Goal: Transaction & Acquisition: Book appointment/travel/reservation

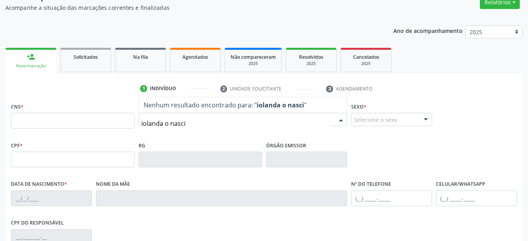
scroll to position [100, 0]
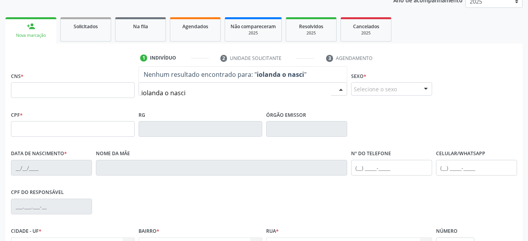
click at [165, 92] on input "iolanda o nasci" at bounding box center [236, 93] width 190 height 16
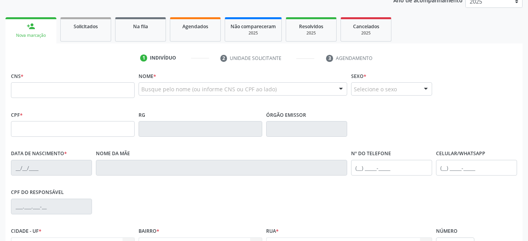
drag, startPoint x: 180, startPoint y: 79, endPoint x: 174, endPoint y: 84, distance: 6.7
click at [178, 80] on div "Nome * Busque pelo nome (ou informe CNS ou CPF ao lado) Nenhum resultado encont…" at bounding box center [242, 85] width 208 height 31
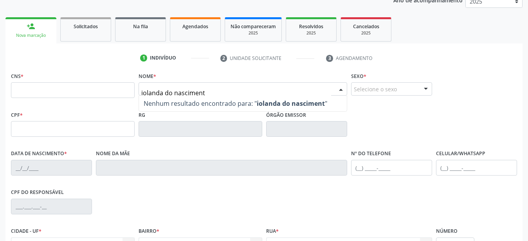
type input "iolanda do nascimento"
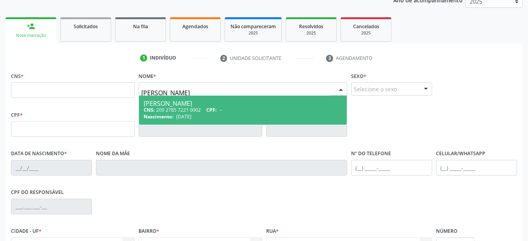
click at [265, 109] on div "CNS: 209 2785 7221 0002 CPF: --" at bounding box center [243, 109] width 198 height 7
type input "209 2785 7221 0002"
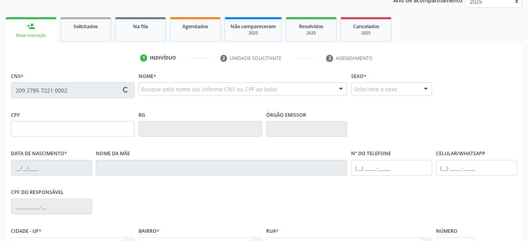
type input "14[DATE]"
type input "[PERSON_NAME]"
type input "[PHONE_NUMBER]"
type input "114"
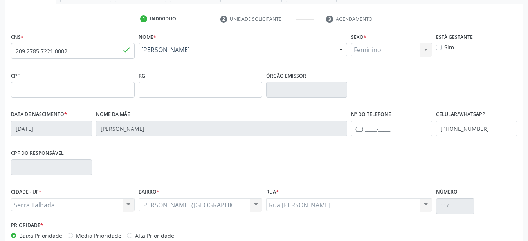
scroll to position [140, 0]
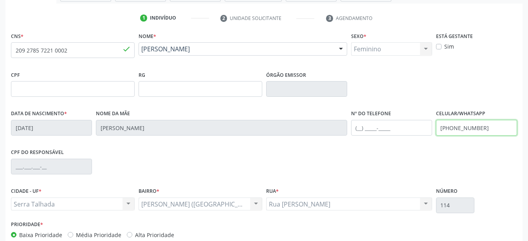
drag, startPoint x: 499, startPoint y: 125, endPoint x: 310, endPoint y: 101, distance: 190.4
click at [436, 120] on input "[PHONE_NUMBER]" at bounding box center [476, 128] width 81 height 16
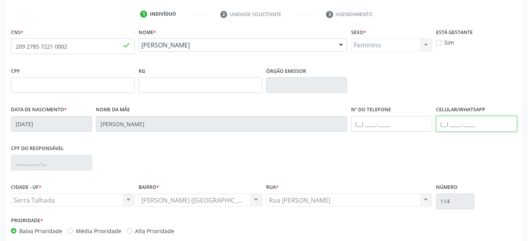
scroll to position [183, 0]
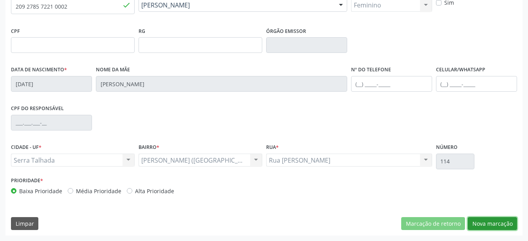
click at [505, 226] on button "Nova marcação" at bounding box center [491, 223] width 49 height 13
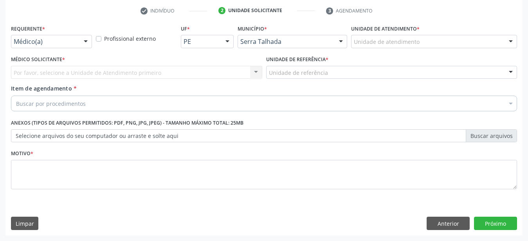
scroll to position [153, 0]
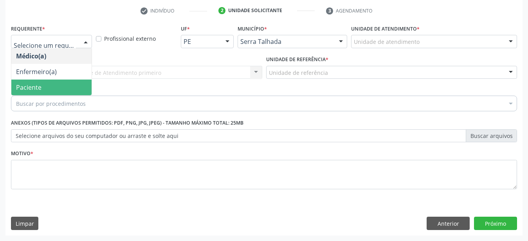
click at [39, 83] on span "Paciente" at bounding box center [28, 87] width 25 height 9
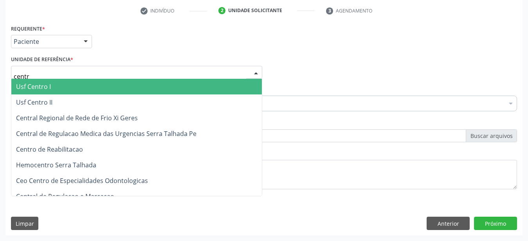
type input "centro"
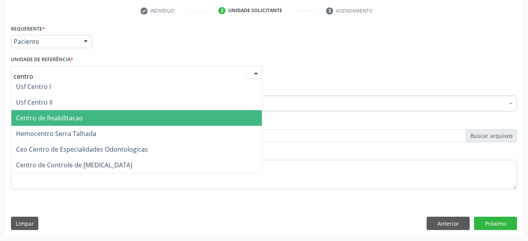
click at [38, 114] on span "Centro de Reabilitacao" at bounding box center [49, 117] width 67 height 9
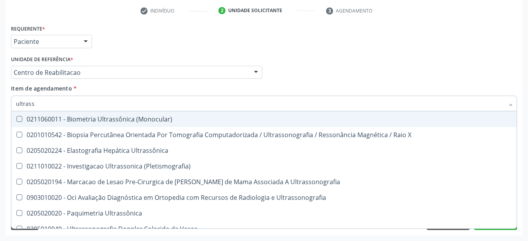
type input "ultrasso"
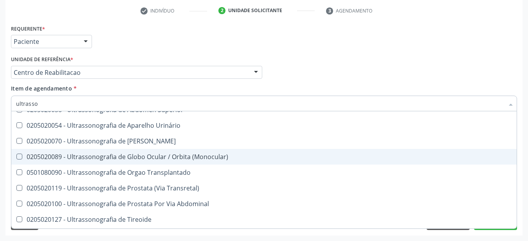
scroll to position [227, 0]
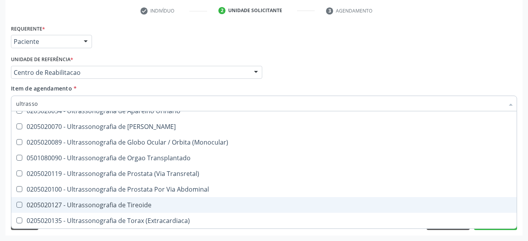
click at [147, 201] on div "0205020127 - Ultrassonografia de Tireoide" at bounding box center [264, 204] width 496 height 6
checkbox Tireoide "true"
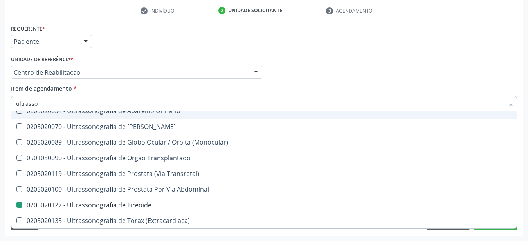
click at [307, 77] on div "Médico Solicitante Por favor, selecione a Unidade de Atendimento primeiro Nenhu…" at bounding box center [264, 69] width 510 height 31
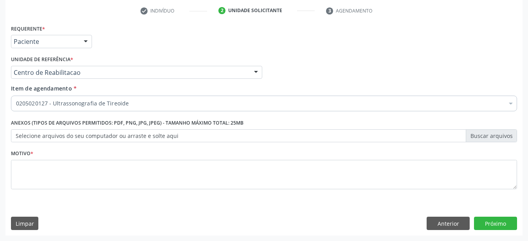
scroll to position [0, 0]
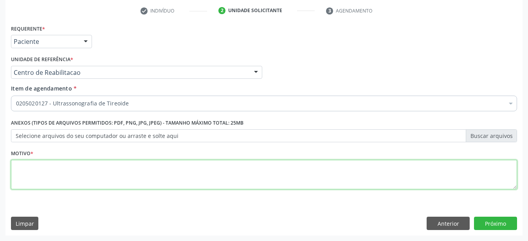
drag, startPoint x: 136, startPoint y: 171, endPoint x: 130, endPoint y: 173, distance: 6.4
click at [134, 173] on textarea at bounding box center [264, 175] width 506 height 30
type textarea "..."
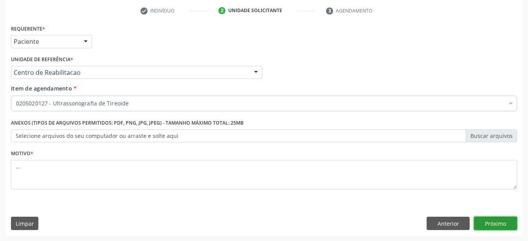
click at [503, 219] on button "Próximo" at bounding box center [495, 222] width 43 height 13
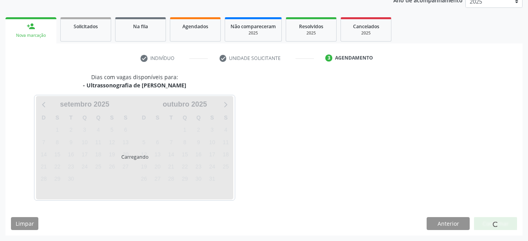
scroll to position [100, 0]
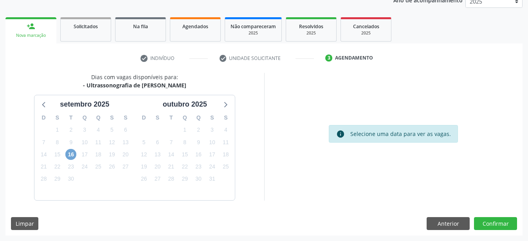
click at [74, 153] on span "16" at bounding box center [70, 154] width 11 height 11
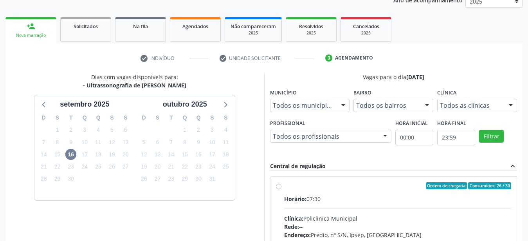
click at [284, 184] on label "Ordem de chegada Consumidos: 26 / 30 Horário: 07:30 Clínica: Policlinica Munici…" at bounding box center [397, 242] width 227 height 120
click at [277, 184] on input "Ordem de chegada Consumidos: 26 / 30 Horário: 07:30 Clínica: Policlinica Munici…" at bounding box center [278, 185] width 5 height 7
radio input "true"
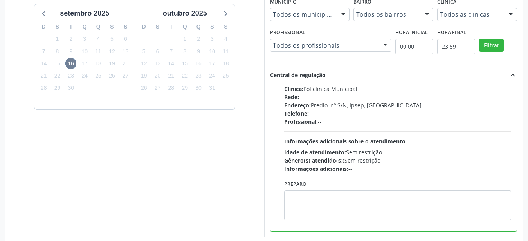
scroll to position [219, 0]
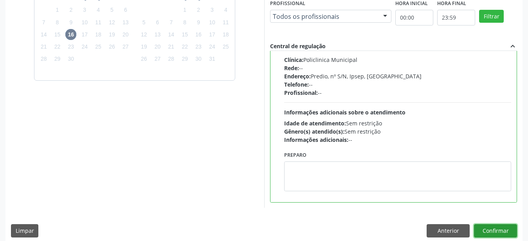
click at [503, 232] on button "Confirmar" at bounding box center [495, 230] width 43 height 13
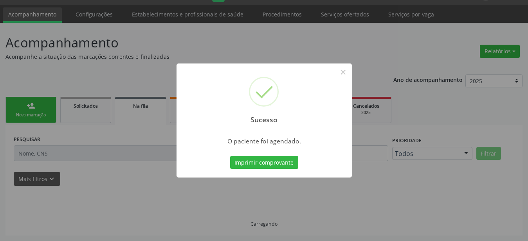
scroll to position [20, 0]
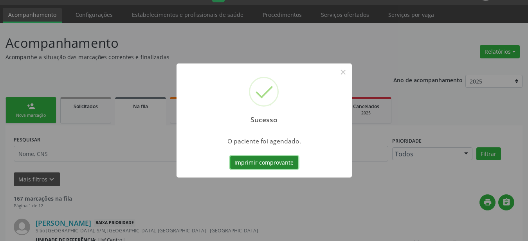
click at [257, 165] on button "Imprimir comprovante" at bounding box center [264, 162] width 68 height 13
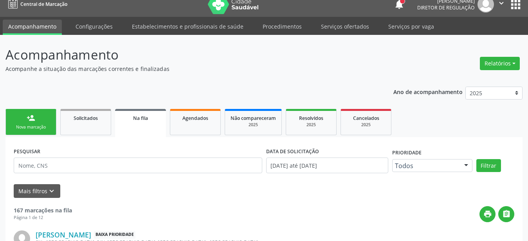
scroll to position [0, 0]
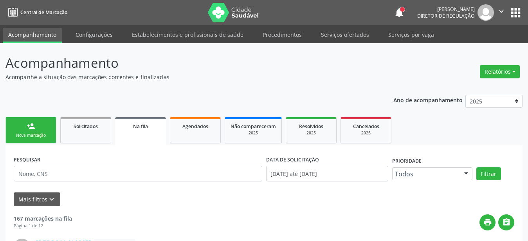
click at [510, 11] on button "apps" at bounding box center [515, 13] width 14 height 14
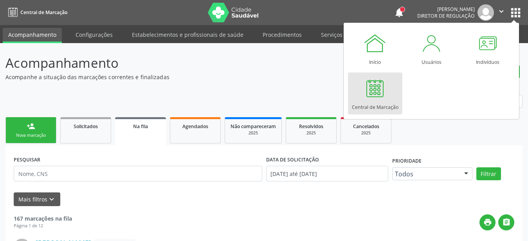
click at [384, 95] on div at bounding box center [374, 87] width 23 height 23
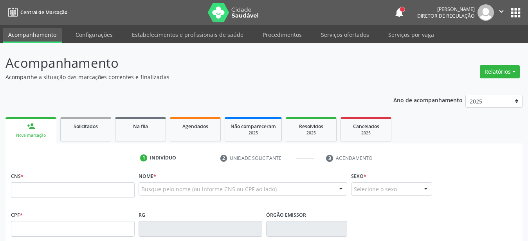
drag, startPoint x: 75, startPoint y: 185, endPoint x: 74, endPoint y: 189, distance: 4.4
type input "209 2785 7221 0002"
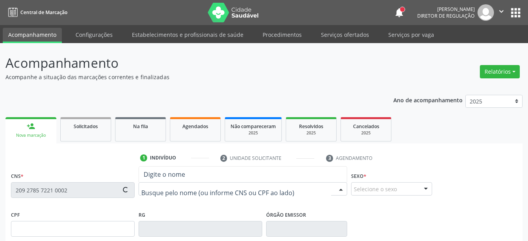
type input "14[DATE]"
type input "[PERSON_NAME]"
type input "[PHONE_NUMBER]"
type input "114"
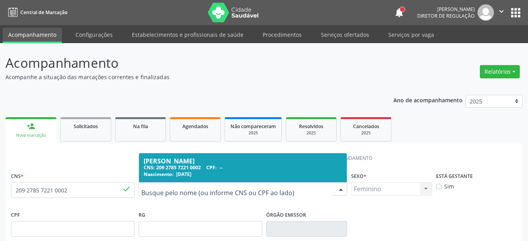
click at [289, 158] on div "[PERSON_NAME]" at bounding box center [243, 161] width 198 height 6
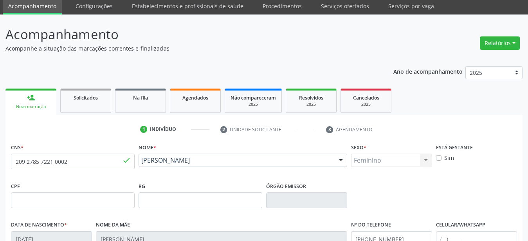
scroll to position [160, 0]
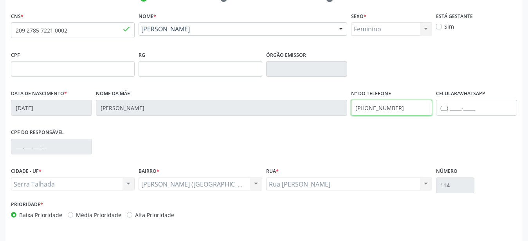
drag, startPoint x: 406, startPoint y: 109, endPoint x: 240, endPoint y: 109, distance: 166.2
click at [351, 109] on input "[PHONE_NUMBER]" at bounding box center [391, 108] width 81 height 16
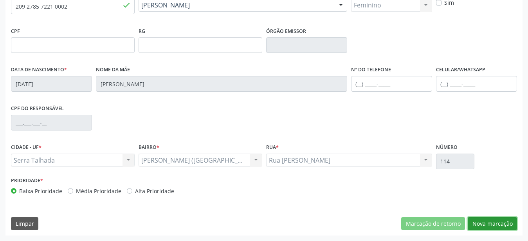
click at [492, 222] on button "Nova marcação" at bounding box center [491, 223] width 49 height 13
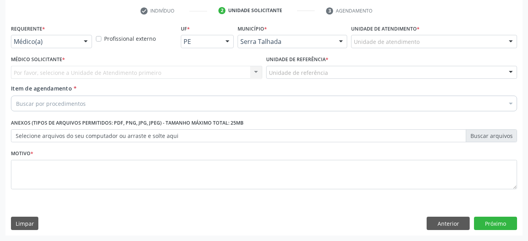
scroll to position [153, 0]
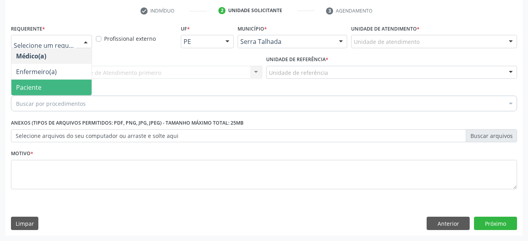
click at [34, 83] on span "Paciente" at bounding box center [28, 87] width 25 height 9
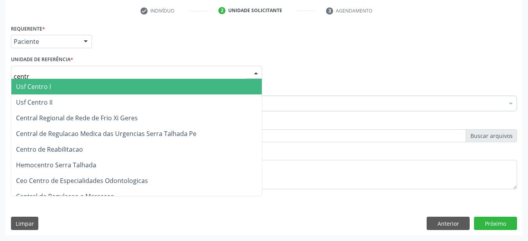
type input "centro"
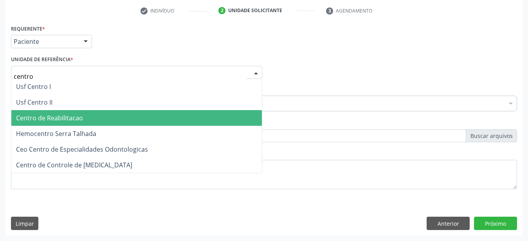
click at [62, 115] on span "Centro de Reabilitacao" at bounding box center [49, 117] width 67 height 9
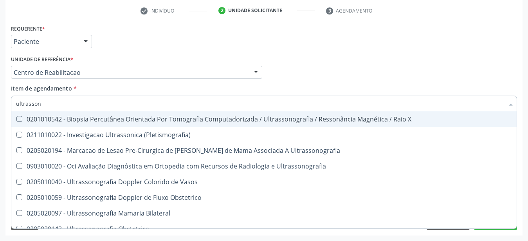
type input "ultrassono"
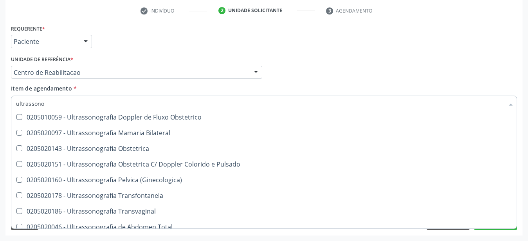
scroll to position [57, 0]
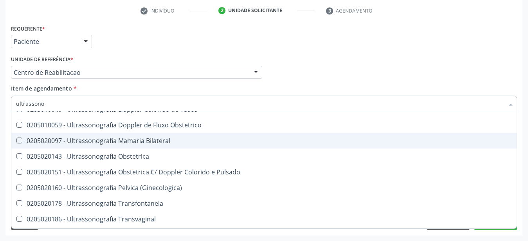
click at [188, 133] on span "0205020097 - Ultrassonografia Mamaria Bilateral" at bounding box center [263, 141] width 505 height 16
checkbox Bilateral "true"
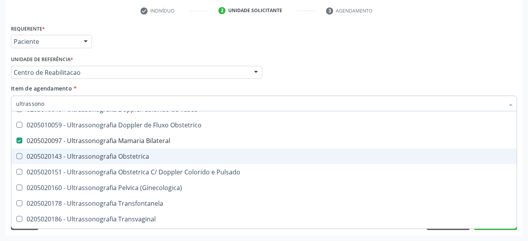
scroll to position [108, 0]
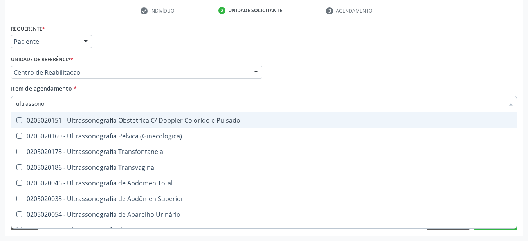
click at [315, 56] on div "Médico Solicitante Por favor, selecione a Unidade de Atendimento primeiro Nenhu…" at bounding box center [264, 69] width 510 height 31
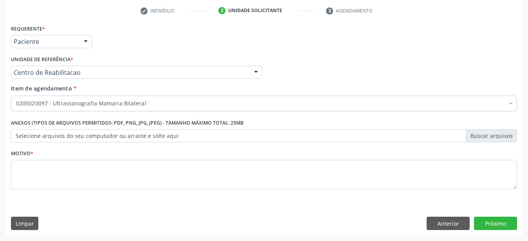
scroll to position [0, 0]
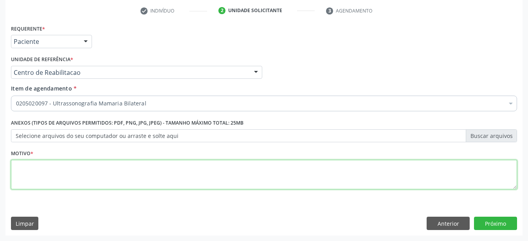
click at [106, 177] on textarea at bounding box center [264, 175] width 506 height 30
type textarea "...."
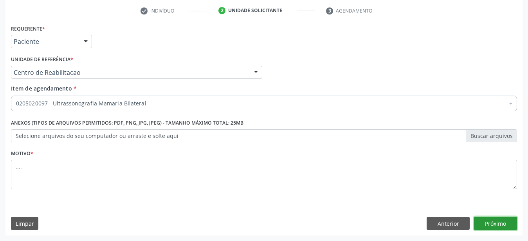
click at [487, 224] on button "Próximo" at bounding box center [495, 222] width 43 height 13
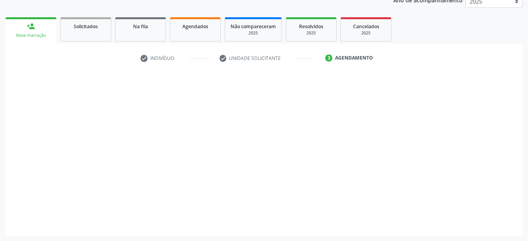
scroll to position [100, 0]
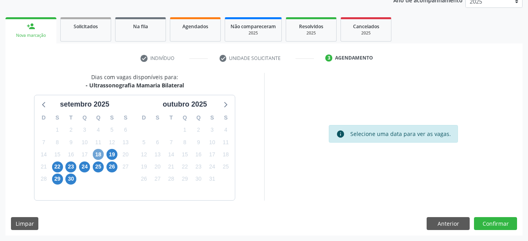
click at [101, 153] on span "18" at bounding box center [98, 154] width 11 height 11
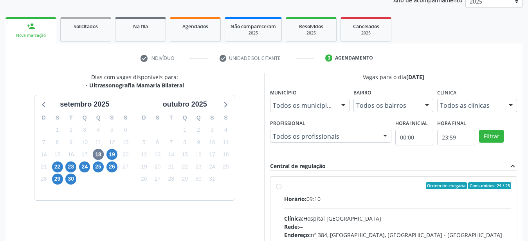
click at [282, 186] on div "Ordem de chegada Consumidos: 24 / 25 Horário: 09:10 Clínica: Hospital Sao Franc…" at bounding box center [393, 242] width 235 height 120
radio input "true"
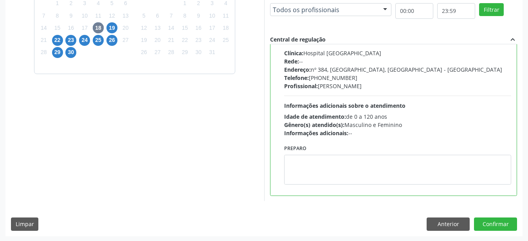
scroll to position [226, 0]
click at [501, 227] on button "Confirmar" at bounding box center [495, 223] width 43 height 13
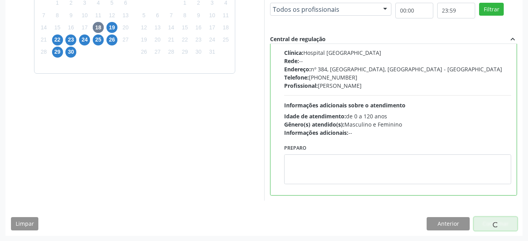
scroll to position [20, 0]
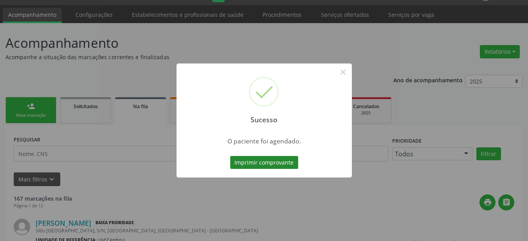
click at [252, 163] on button "Imprimir comprovante" at bounding box center [264, 162] width 68 height 13
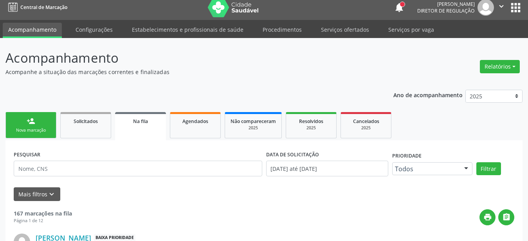
scroll to position [0, 0]
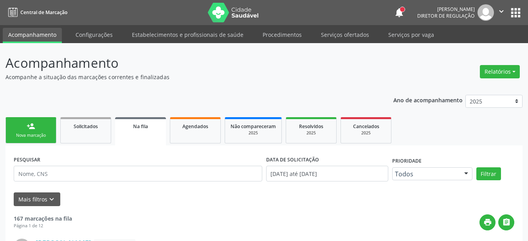
click at [519, 13] on button "apps" at bounding box center [515, 13] width 14 height 14
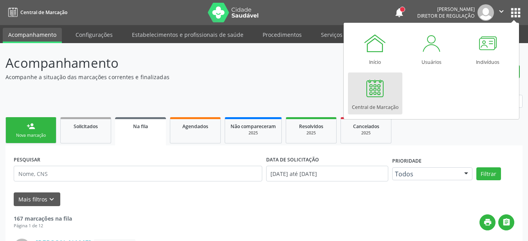
click at [386, 91] on link "Central de Marcação" at bounding box center [375, 93] width 54 height 42
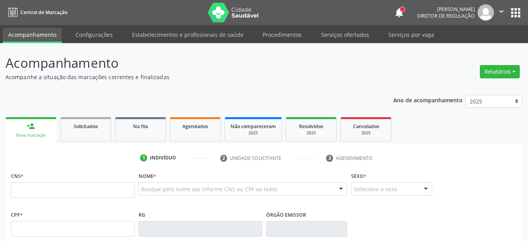
type input "209 2785 7221 0002"
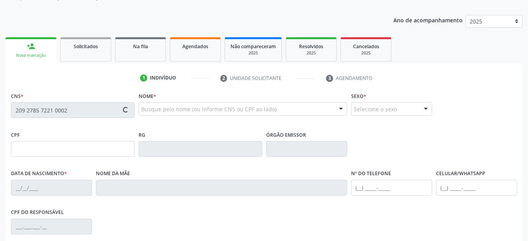
type input "14[DATE]"
type input "[PERSON_NAME]"
type input "[PHONE_NUMBER]"
type input "114"
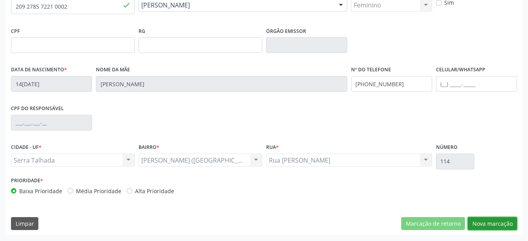
click at [498, 223] on button "Nova marcação" at bounding box center [491, 223] width 49 height 13
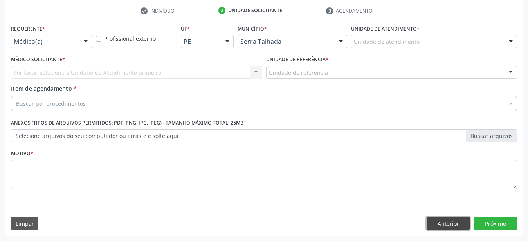
click at [454, 221] on button "Anterior" at bounding box center [447, 222] width 43 height 13
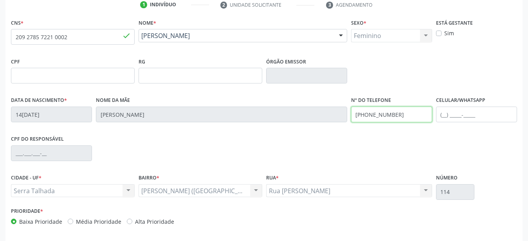
drag, startPoint x: 410, startPoint y: 109, endPoint x: 293, endPoint y: 116, distance: 117.5
click at [351, 116] on input "[PHONE_NUMBER]" at bounding box center [391, 114] width 81 height 16
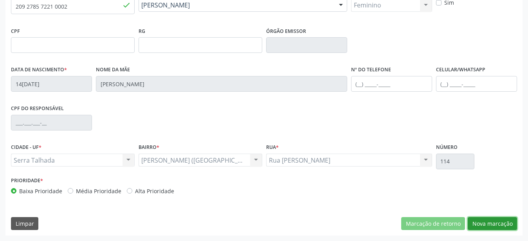
click at [489, 217] on button "Nova marcação" at bounding box center [491, 223] width 49 height 13
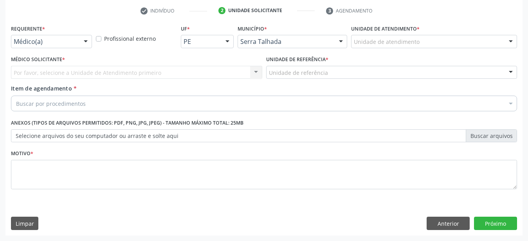
scroll to position [153, 0]
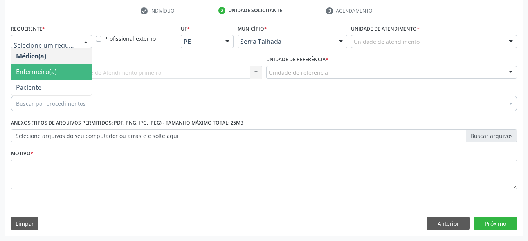
drag, startPoint x: 60, startPoint y: 76, endPoint x: 65, endPoint y: 76, distance: 4.7
click at [60, 79] on span "Paciente" at bounding box center [51, 87] width 80 height 16
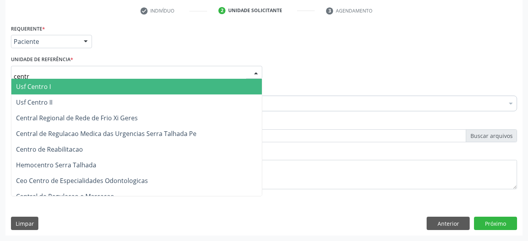
type input "centro"
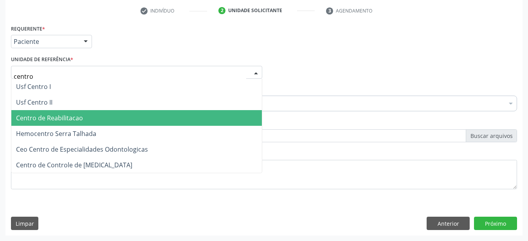
click at [65, 113] on span "Centro de Reabilitacao" at bounding box center [49, 117] width 67 height 9
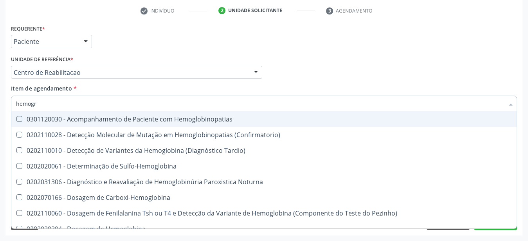
type input "hemogra"
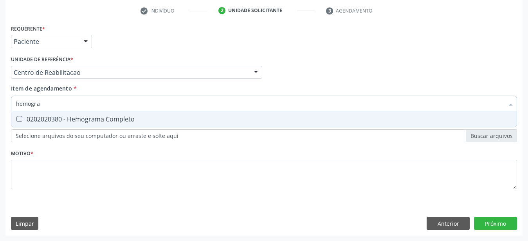
click at [65, 116] on div "0202020380 - Hemograma Completo" at bounding box center [264, 119] width 496 height 6
checkbox Completo "true"
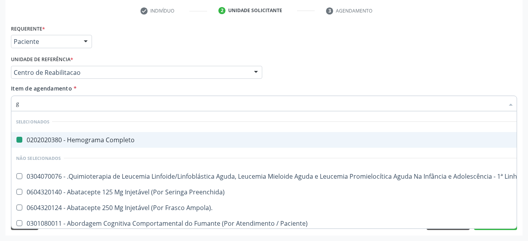
type input "gl"
checkbox Completo "false"
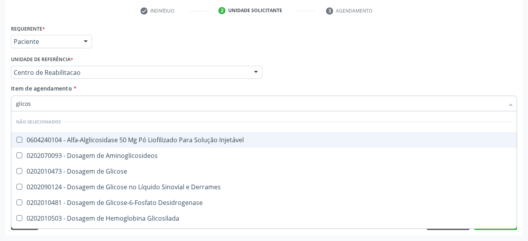
type input "glicose"
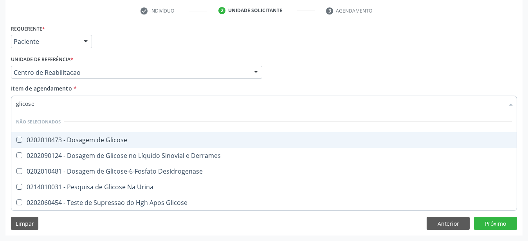
click at [110, 138] on span "0202010473 - Dosagem de Glicose" at bounding box center [263, 140] width 505 height 16
checkbox Glicose "true"
type input "glicos"
checkbox Glicose "false"
checkbox Desidrogenase "true"
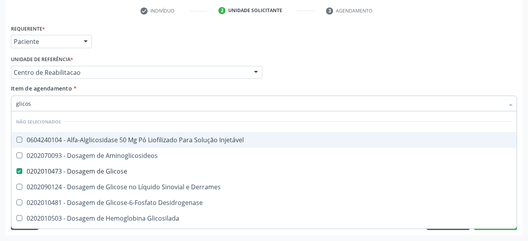
type input "glico"
checkbox Glicose "false"
checkbox Glicosilada "true"
type input "glic"
checkbox Glicosilada "false"
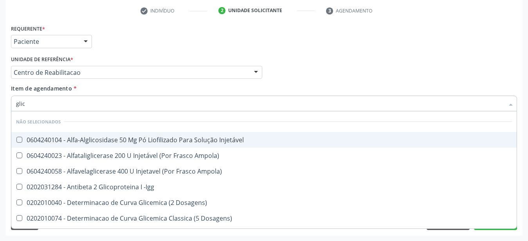
type input "gli"
checkbox Glicose "false"
checkbox Glicosilada "true"
type input "gl"
checkbox Glicose "false"
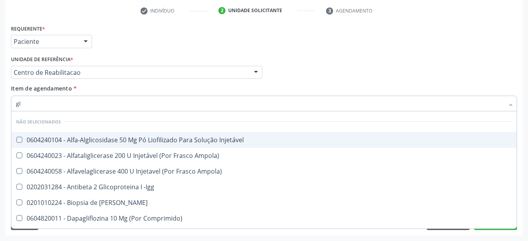
type input "g"
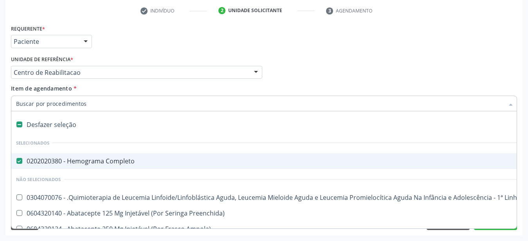
checkbox Completo "true"
type input "uri"
checkbox Completo "false"
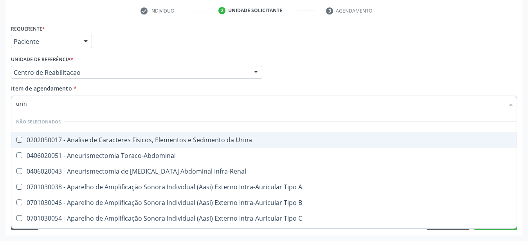
type input "urina"
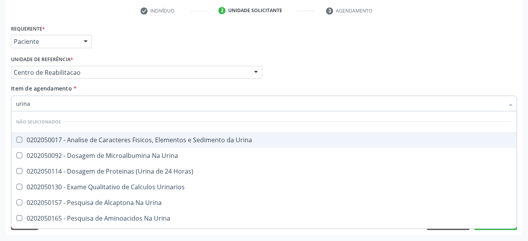
click at [127, 136] on div "0202050017 - Analise de Caracteres Fisicos, Elementos e Sedimento da Urina" at bounding box center [264, 139] width 496 height 6
checkbox Urina "true"
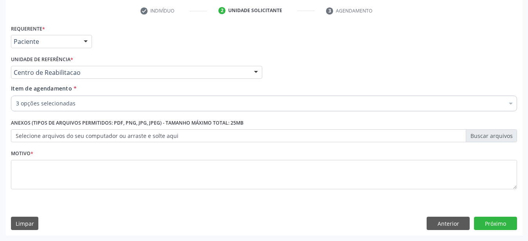
click at [67, 129] on label "Selecione arquivos do seu computador ou arraste e solte aqui" at bounding box center [264, 135] width 506 height 13
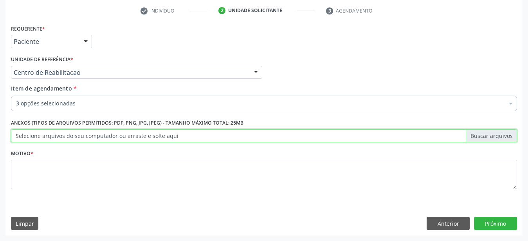
click at [67, 129] on input "Selecione arquivos do seu computador ou arraste e solte aqui" at bounding box center [264, 135] width 506 height 13
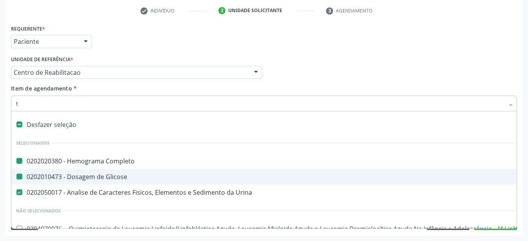
type input "tg"
checkbox Completo "false"
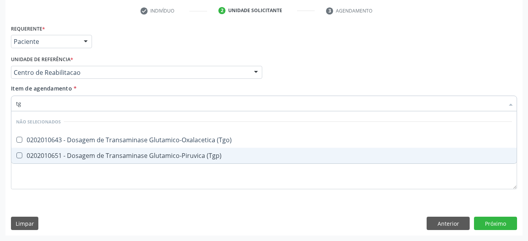
type input "tgo"
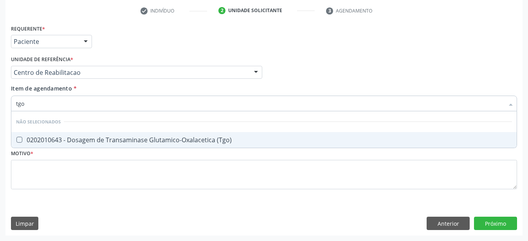
click at [47, 136] on div "0202010643 - Dosagem de Transaminase Glutamico-Oxalacetica (Tgo)" at bounding box center [264, 139] width 496 height 6
checkbox \(Tgo\) "true"
type input "tgp"
click at [49, 132] on span "0202010651 - Dosagem de Transaminase Glutamico-Piruvica (Tgp)" at bounding box center [263, 140] width 505 height 16
checkbox \(Tgp\) "true"
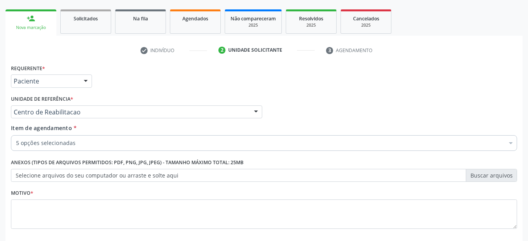
scroll to position [120, 0]
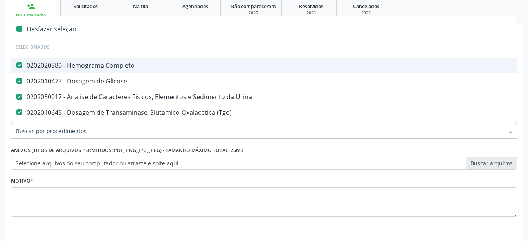
type input "u"
checkbox \(Tgp\) "false"
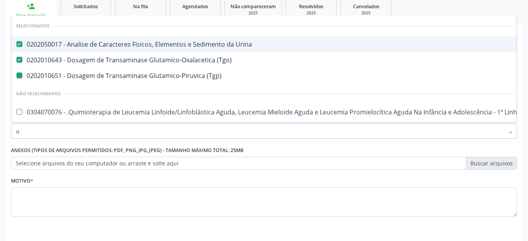
type input "ur"
checkbox \(Tgp\) "false"
type input "ure"
checkbox Urina "false"
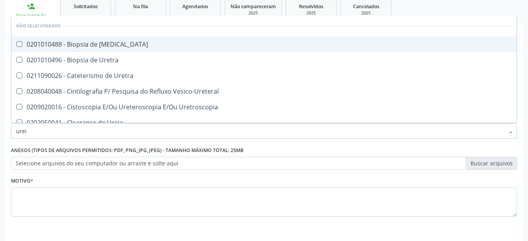
type input "ureia"
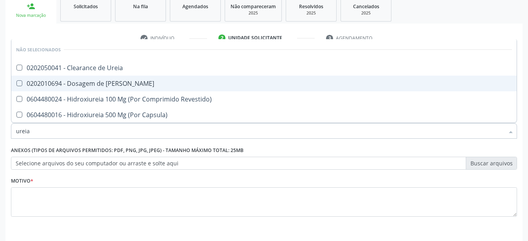
click at [111, 88] on span "0202010694 - Dosagem de Ureia" at bounding box center [263, 83] width 505 height 16
checkbox Ureia "true"
type input "ure"
checkbox Ureia "false"
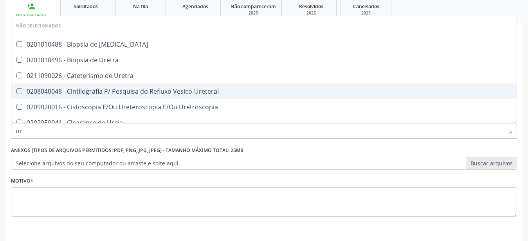
type input "u"
checkbox Ureter "true"
checkbox Uretra "true"
checkbox Uretroscopia "true"
checkbox Ureia "false"
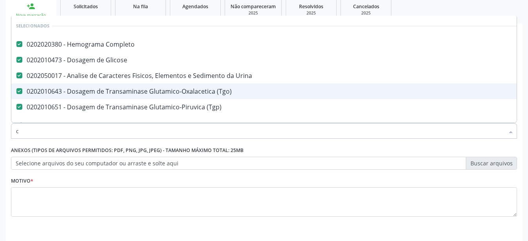
type input "cr"
checkbox Completo "false"
checkbox Urina "false"
checkbox \(Tgp\) "false"
checkbox Glicose "false"
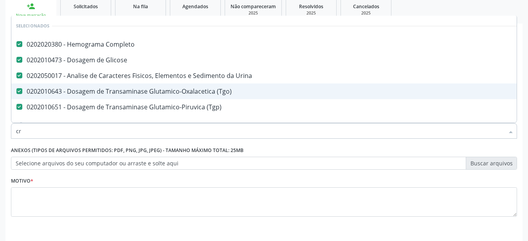
checkbox \(Tgo\) "false"
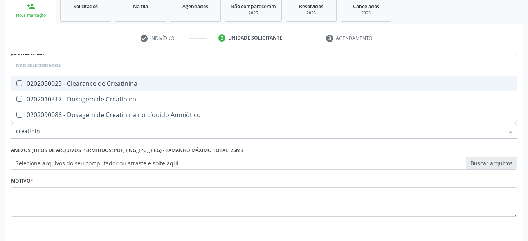
type input "creatinina"
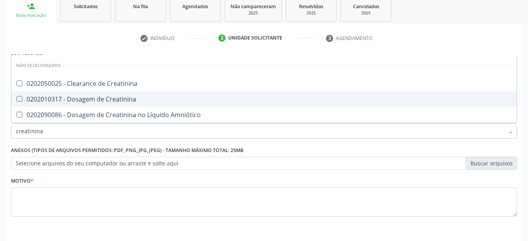
click at [110, 97] on div "0202010317 - Dosagem de Creatinina" at bounding box center [264, 99] width 496 height 6
checkbox Creatinina "true"
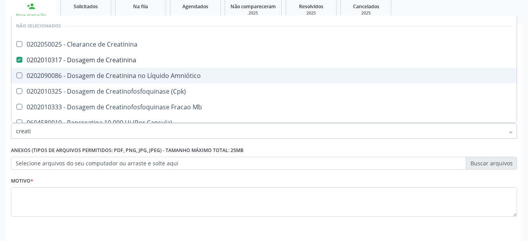
type input "creat"
checkbox Creatinina "false"
checkbox \(Cpk\) "true"
type input "crea"
checkbox \(Cpk\) "false"
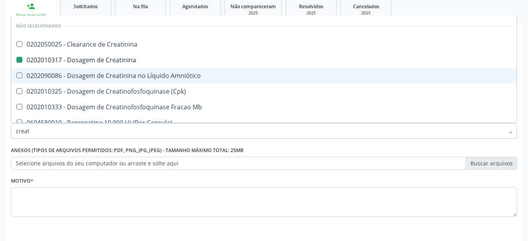
checkbox Capsula\) "true"
type input "cre"
checkbox Capsula\) "false"
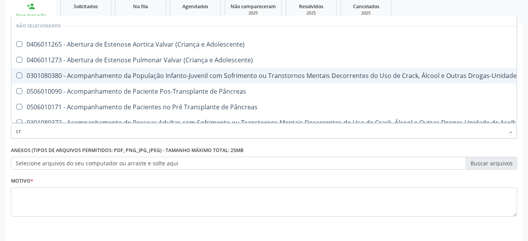
type input "c"
checkbox Adolescente\) "true"
checkbox \(Uai\)\ "true"
checkbox Pâncreas "true"
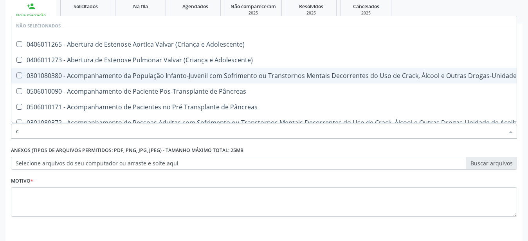
checkbox Pâncreas "true"
checkbox Creatinina "false"
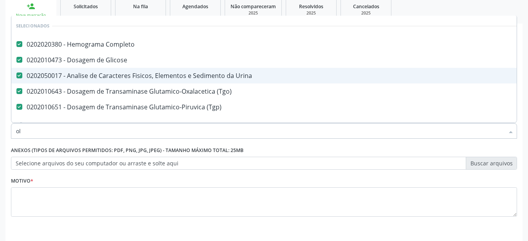
type input "ole"
checkbox Completo "false"
checkbox Glicose "false"
checkbox Urina "false"
checkbox \(Tgo\) "false"
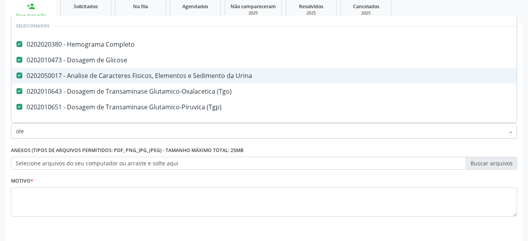
checkbox \(Tgp\) "false"
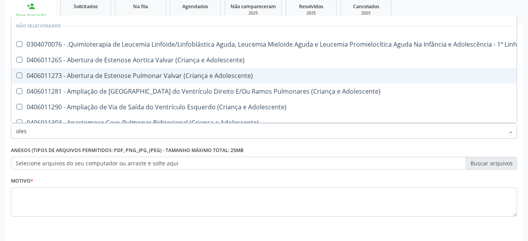
type input "olest"
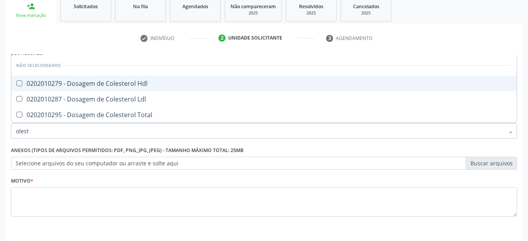
click at [110, 84] on div "0202010279 - Dosagem de Colesterol Hdl" at bounding box center [264, 83] width 496 height 6
checkbox Hdl "true"
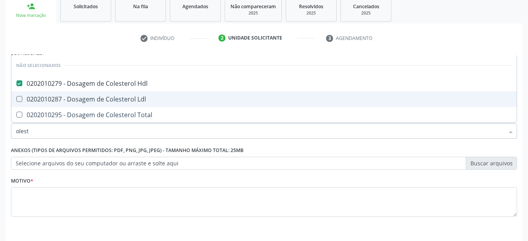
click at [105, 94] on span "0202010287 - Dosagem de Colesterol Ldl" at bounding box center [263, 99] width 505 height 16
checkbox Ldl "true"
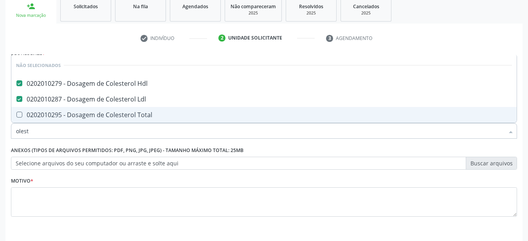
click at [102, 111] on div "0202010295 - Dosagem de Colesterol Total" at bounding box center [264, 114] width 496 height 6
checkbox Total "true"
type input "oles"
checkbox Hdl "false"
checkbox Ldl "false"
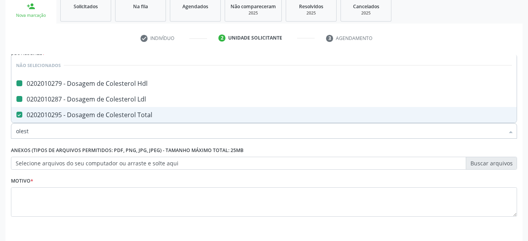
checkbox Total "false"
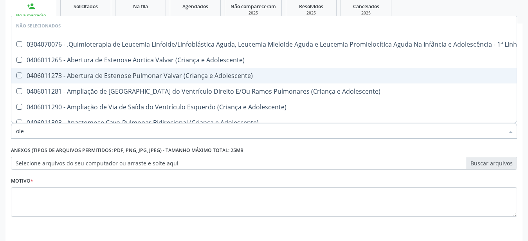
type input "ol"
checkbox Hdl "false"
checkbox Ldl "false"
checkbox Total "false"
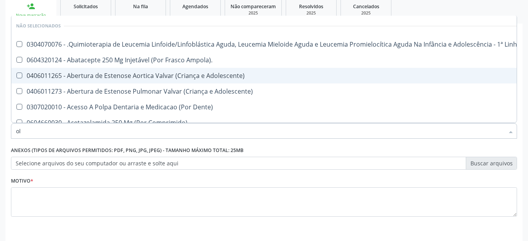
type input "o"
checkbox Manutenção "true"
checkbox Ampola\)\ "true"
checkbox Adolescente\) "true"
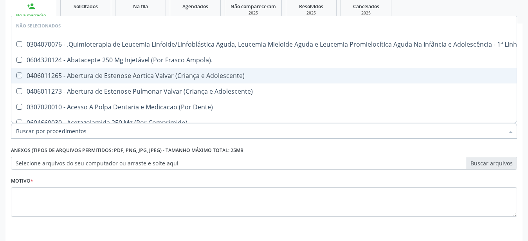
checkbox Dente\) "true"
checkbox Hdl "false"
checkbox Ldl "false"
checkbox Total "false"
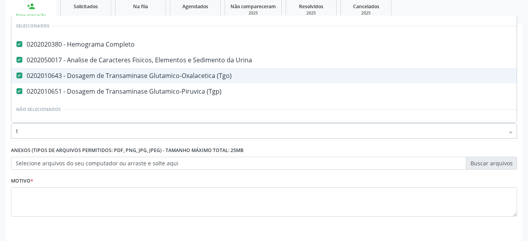
type input "tr"
checkbox \(Tgp\) "false"
type input "tri"
checkbox Completo "false"
checkbox Urina "false"
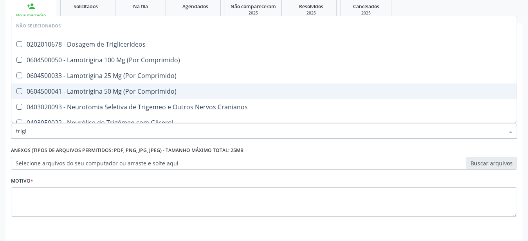
type input "trigli"
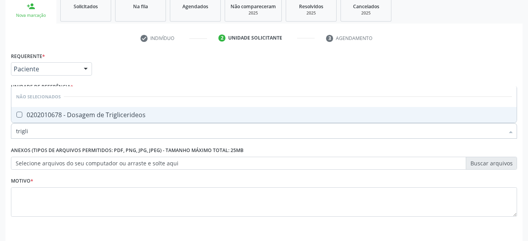
click at [82, 118] on div "0202010678 - Dosagem de Triglicerideos" at bounding box center [264, 114] width 496 height 6
checkbox Triglicerideos "true"
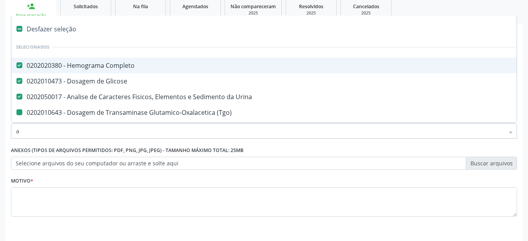
type input "ac"
checkbox \(Tgo\) "false"
checkbox \(Tgp\) "false"
checkbox Ureia "false"
checkbox Creatinina "false"
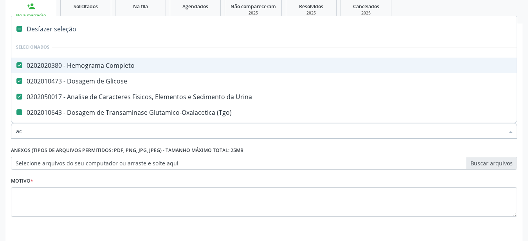
checkbox Hdl "false"
checkbox Ldl "false"
checkbox Total "false"
checkbox Triglicerideos "false"
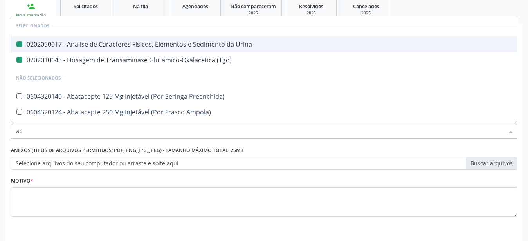
type input "aci"
checkbox Urina "false"
checkbox \(Tgo\) "false"
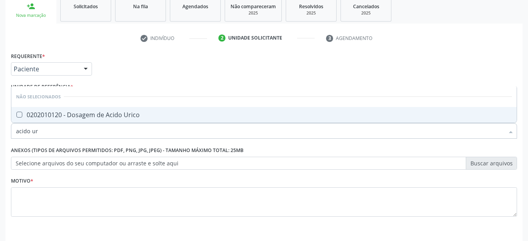
type input "acido uri"
click at [57, 112] on div "0202010120 - Dosagem de Acido Urico" at bounding box center [264, 114] width 496 height 6
checkbox Urico "true"
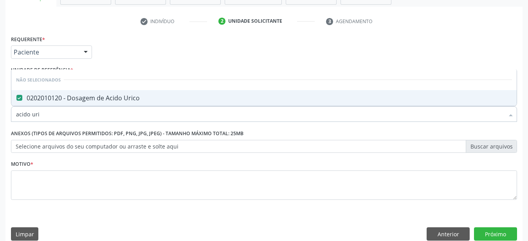
scroll to position [153, 0]
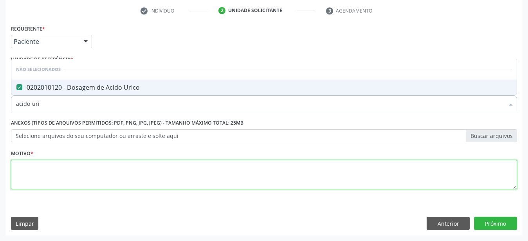
click at [46, 166] on textarea at bounding box center [264, 175] width 506 height 30
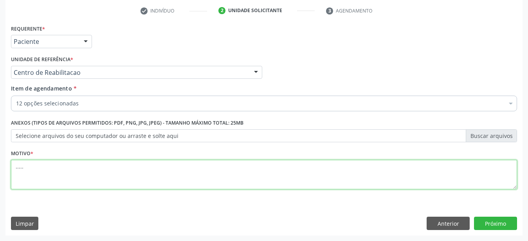
type textarea "....."
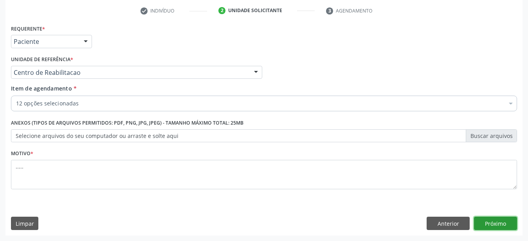
click at [500, 224] on button "Próximo" at bounding box center [495, 222] width 43 height 13
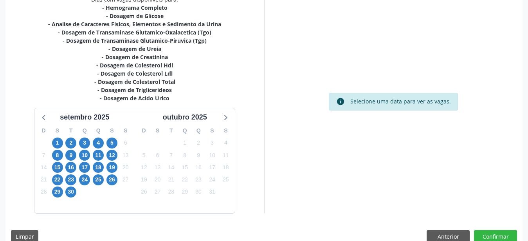
scroll to position [190, 0]
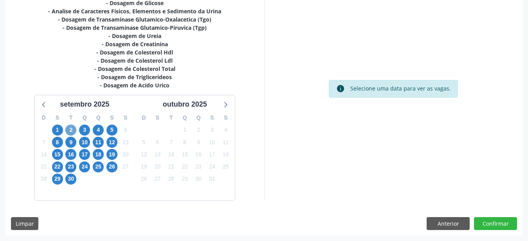
click at [67, 127] on span "2" at bounding box center [70, 129] width 11 height 11
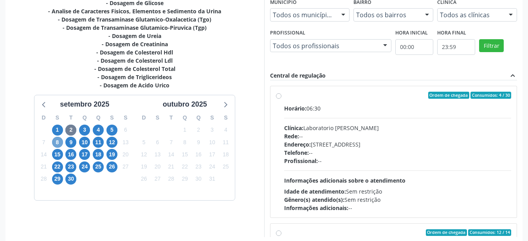
click at [53, 144] on span "8" at bounding box center [57, 141] width 11 height 11
click at [69, 154] on span "16" at bounding box center [70, 154] width 11 height 11
click at [95, 150] on span "18" at bounding box center [98, 154] width 11 height 11
click at [96, 165] on span "25" at bounding box center [98, 166] width 11 height 11
click at [113, 128] on span "5" at bounding box center [111, 129] width 11 height 11
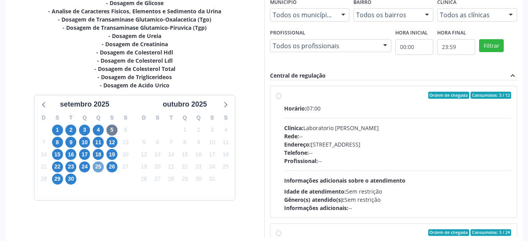
click at [103, 165] on span "25" at bounding box center [98, 166] width 11 height 11
click at [59, 142] on span "8" at bounding box center [57, 141] width 11 height 11
click at [57, 153] on span "15" at bounding box center [57, 154] width 11 height 11
click at [59, 163] on span "22" at bounding box center [57, 166] width 11 height 11
click at [57, 154] on span "15" at bounding box center [57, 154] width 11 height 11
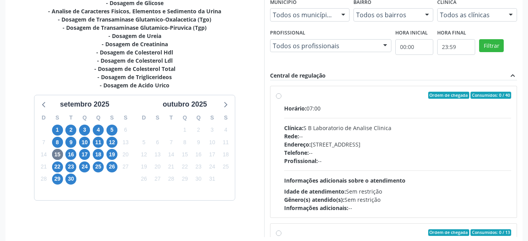
click at [284, 95] on label "Ordem de chegada Consumidos: 0 / 40 Horário: 07:00 Clínica: S B Laboratorio de …" at bounding box center [397, 152] width 227 height 120
click at [280, 95] on input "Ordem de chegada Consumidos: 0 / 40 Horário: 07:00 Clínica: S B Laboratorio de …" at bounding box center [278, 95] width 5 height 7
radio input "true"
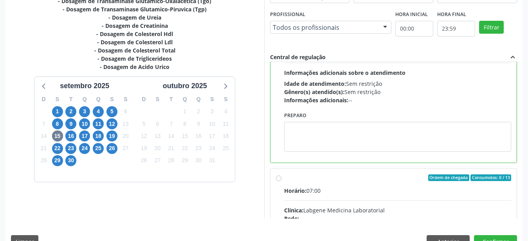
scroll to position [226, 0]
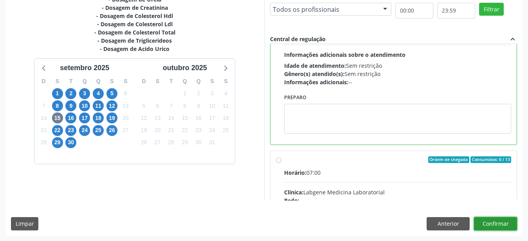
click at [485, 225] on button "Confirmar" at bounding box center [495, 223] width 43 height 13
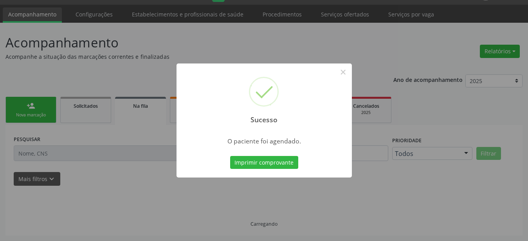
scroll to position [20, 0]
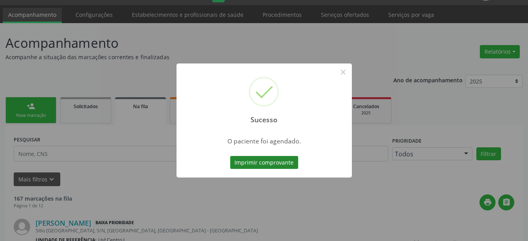
click at [259, 156] on button "Imprimir comprovante" at bounding box center [264, 162] width 68 height 13
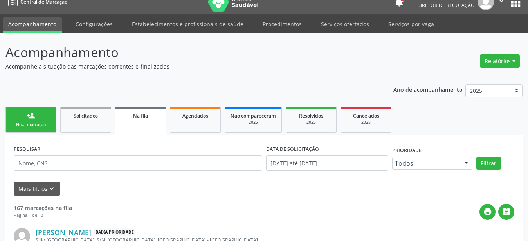
scroll to position [0, 0]
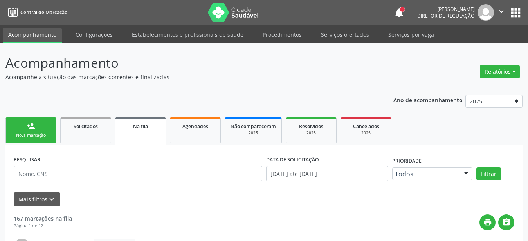
drag, startPoint x: 517, startPoint y: 7, endPoint x: 514, endPoint y: 14, distance: 7.7
click at [519, 8] on button "apps" at bounding box center [515, 13] width 14 height 14
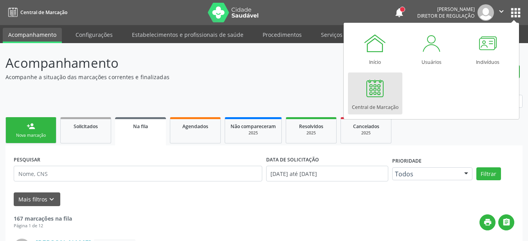
click at [373, 103] on div "Central de Marcação" at bounding box center [375, 105] width 47 height 11
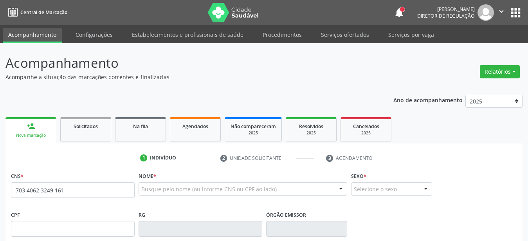
type input "703 4062 3249 1616"
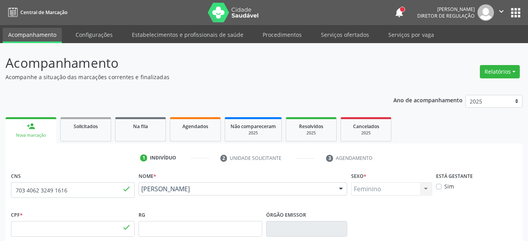
type input "079.865.488-00"
type input "[DATE]"
type input "[PERSON_NAME]"
type input "[PHONE_NUMBER]"
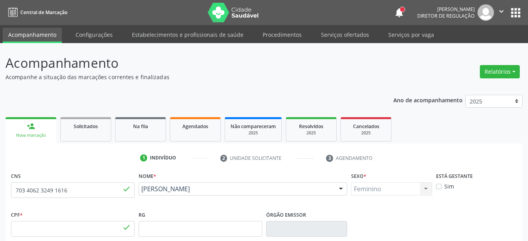
type input "092.672.724-97"
type input "25"
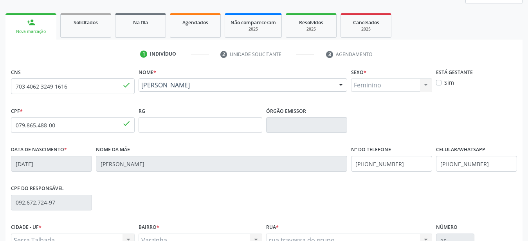
scroll to position [120, 0]
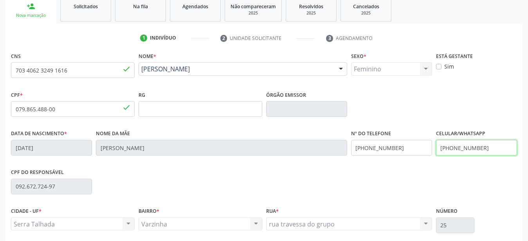
drag, startPoint x: 491, startPoint y: 149, endPoint x: 427, endPoint y: 154, distance: 63.5
click at [436, 154] on input "[PHONE_NUMBER]" at bounding box center [476, 148] width 81 height 16
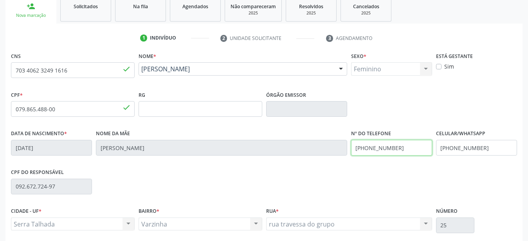
click at [427, 154] on input "[PHONE_NUMBER]" at bounding box center [391, 148] width 81 height 16
type input "[PHONE_NUMBER]"
drag, startPoint x: 409, startPoint y: 148, endPoint x: 336, endPoint y: 152, distance: 72.8
click at [351, 152] on input "[PHONE_NUMBER]" at bounding box center [391, 148] width 81 height 16
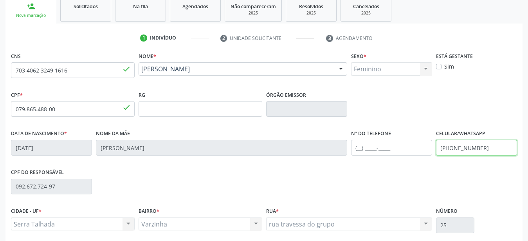
drag, startPoint x: 491, startPoint y: 148, endPoint x: 396, endPoint y: 152, distance: 95.1
click at [436, 152] on input "(87) 98183-2391" at bounding box center [476, 148] width 81 height 16
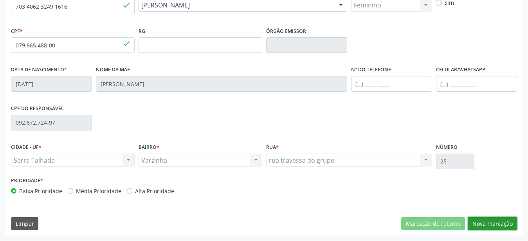
click at [494, 224] on button "Nova marcação" at bounding box center [491, 223] width 49 height 13
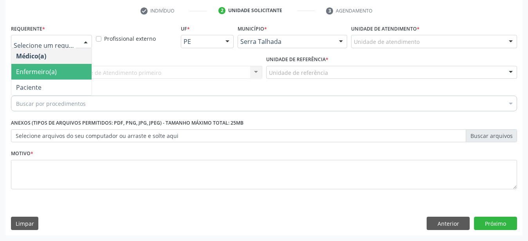
click at [38, 67] on span "Enfermeiro(a)" at bounding box center [36, 71] width 41 height 9
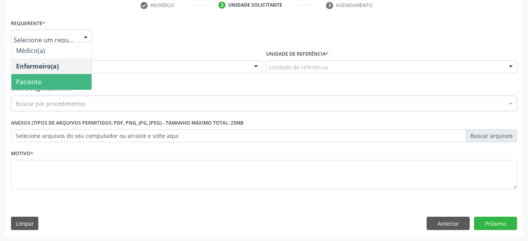
drag, startPoint x: 32, startPoint y: 75, endPoint x: 27, endPoint y: 66, distance: 10.7
click at [32, 76] on span "Paciente" at bounding box center [51, 82] width 80 height 16
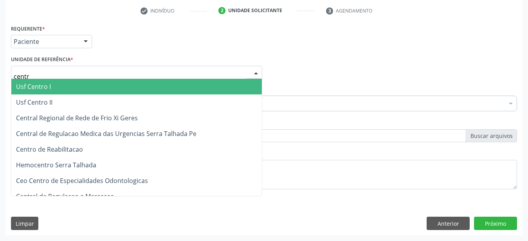
type input "centro"
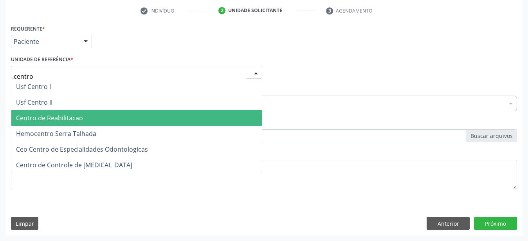
click at [35, 114] on span "Centro de Reabilitacao" at bounding box center [49, 117] width 67 height 9
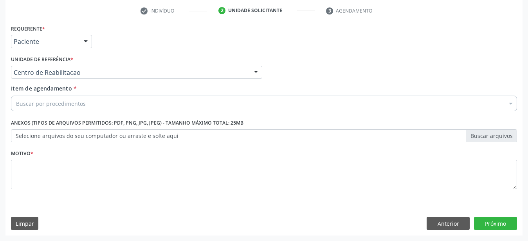
click at [35, 107] on div "Item de agendamento * Buscar por procedimentos Selecionar todos 0304070076 - .Q…" at bounding box center [264, 99] width 510 height 30
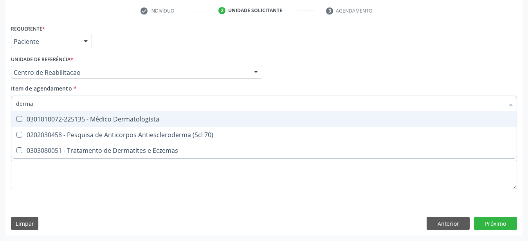
type input "dermat"
click at [43, 117] on span "0301010072-225135 - Médico Dermatologista" at bounding box center [263, 119] width 505 height 16
checkbox Dermatologista "true"
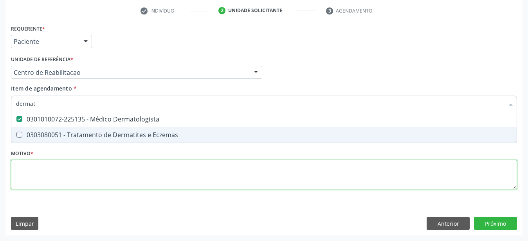
drag, startPoint x: 47, startPoint y: 161, endPoint x: 217, endPoint y: 227, distance: 182.5
click at [47, 161] on textarea at bounding box center [264, 175] width 506 height 30
checkbox Eczemas "true"
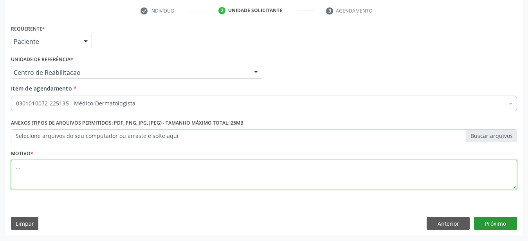
type textarea "..."
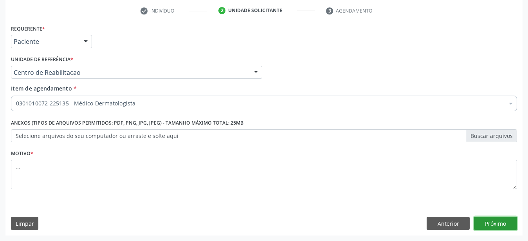
drag, startPoint x: 482, startPoint y: 222, endPoint x: 395, endPoint y: 220, distance: 86.9
click at [481, 223] on button "Próximo" at bounding box center [495, 222] width 43 height 13
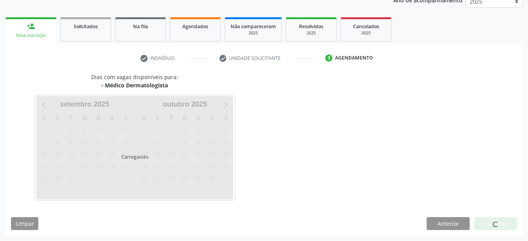
scroll to position [100, 0]
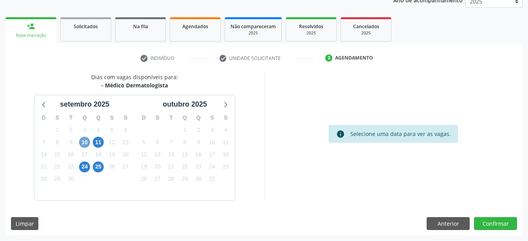
click at [85, 140] on span "10" at bounding box center [84, 141] width 11 height 11
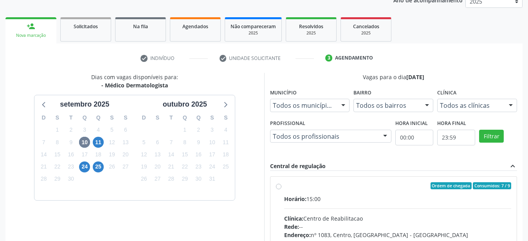
click at [284, 187] on label "Ordem de chegada Consumidos: 7 / 9 Horário: 15:00 Clínica: Centro de Reabilitac…" at bounding box center [397, 242] width 227 height 120
click at [277, 187] on input "Ordem de chegada Consumidos: 7 / 9 Horário: 15:00 Clínica: Centro de Reabilitac…" at bounding box center [278, 185] width 5 height 7
radio input "true"
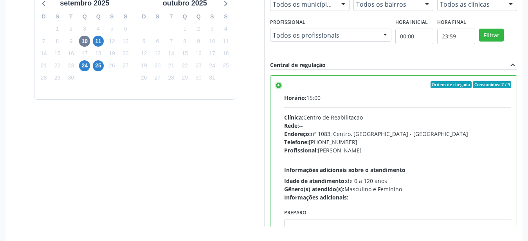
scroll to position [226, 0]
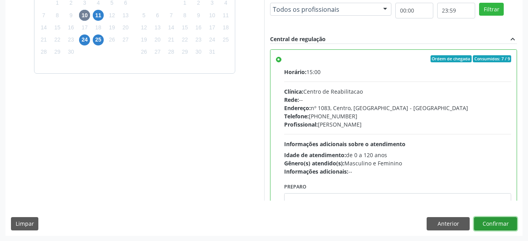
click at [506, 223] on button "Confirmar" at bounding box center [495, 223] width 43 height 13
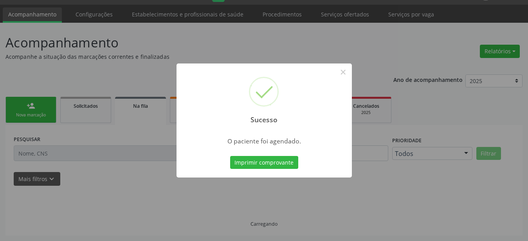
scroll to position [20, 0]
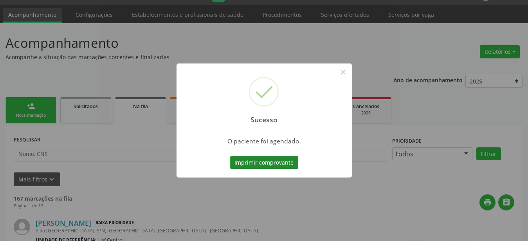
click at [285, 164] on button "Imprimir comprovante" at bounding box center [264, 162] width 68 height 13
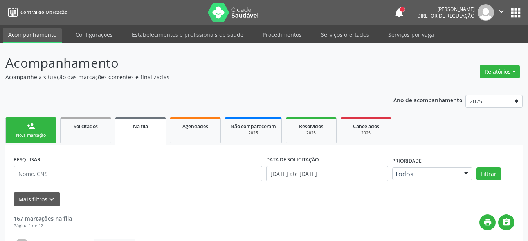
scroll to position [0, 0]
click at [514, 13] on button "apps" at bounding box center [515, 13] width 14 height 14
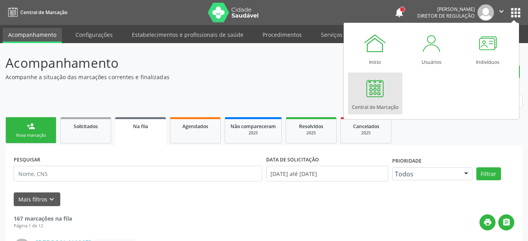
click at [375, 92] on div at bounding box center [374, 87] width 23 height 23
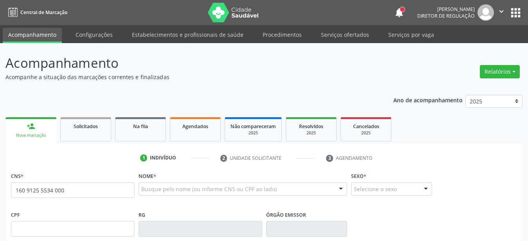
type input "160 9125 5534 0000"
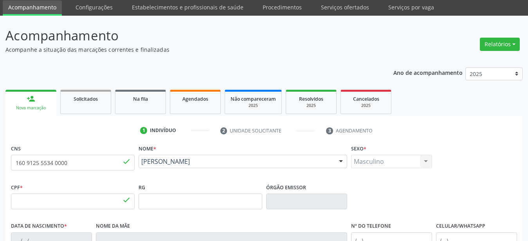
type input "018.727.854-76"
type input "3[DATE]"
type input "[PERSON_NAME]"
type input "[PHONE_NUMBER]"
type input "S/N"
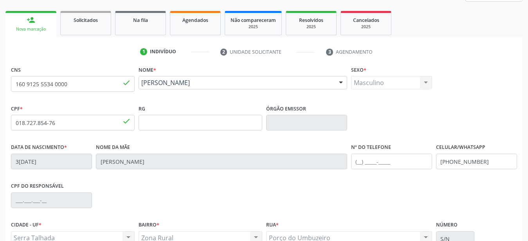
scroll to position [160, 0]
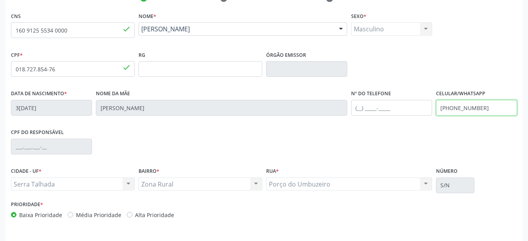
drag, startPoint x: 497, startPoint y: 109, endPoint x: 378, endPoint y: 103, distance: 119.1
click at [436, 103] on input "[PHONE_NUMBER]" at bounding box center [476, 108] width 81 height 16
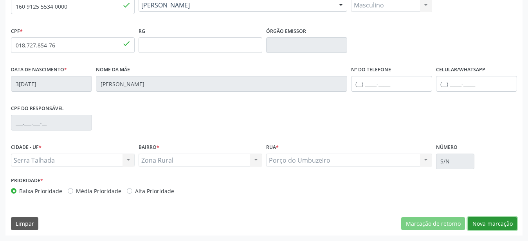
drag, startPoint x: 485, startPoint y: 227, endPoint x: 419, endPoint y: 229, distance: 66.1
click at [485, 228] on button "Nova marcação" at bounding box center [491, 223] width 49 height 13
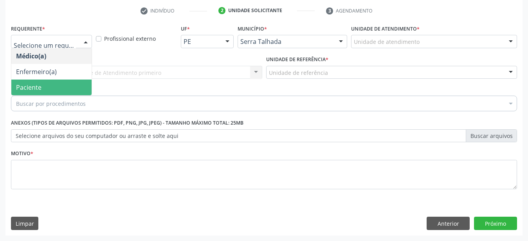
click at [45, 79] on span "Paciente" at bounding box center [51, 87] width 80 height 16
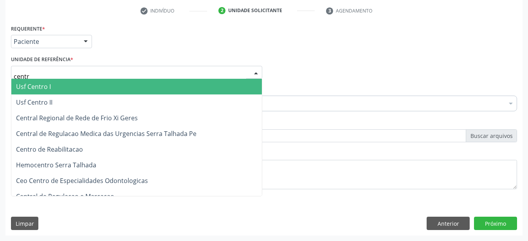
type input "centro"
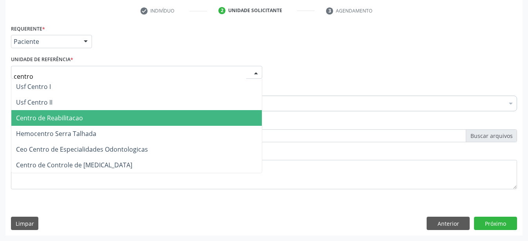
click at [59, 113] on span "Centro de Reabilitacao" at bounding box center [49, 117] width 67 height 9
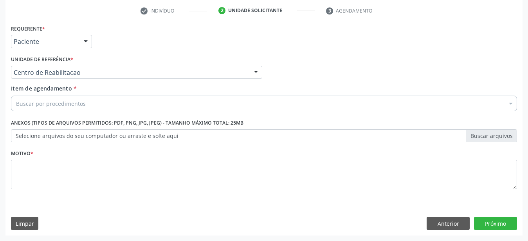
click at [50, 89] on div "Item de agendamento * Buscar por procedimentos Selecionar todos 0304070076 - .Q…" at bounding box center [264, 96] width 506 height 25
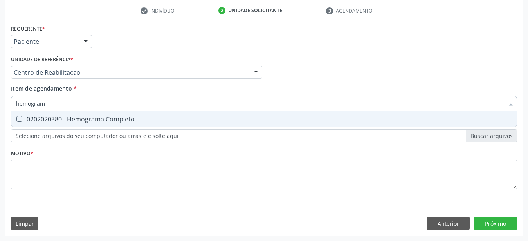
type input "hemograma"
click at [53, 104] on input "hemograma" at bounding box center [260, 103] width 488 height 16
click at [53, 116] on div "0202020380 - Hemograma Completo" at bounding box center [264, 119] width 496 height 6
checkbox Completo "true"
type input "hemog"
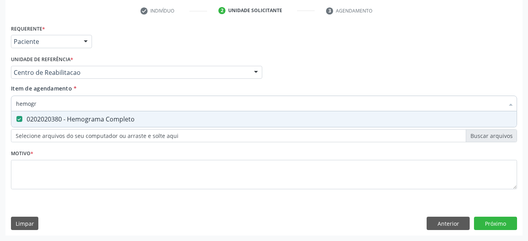
checkbox Completo "false"
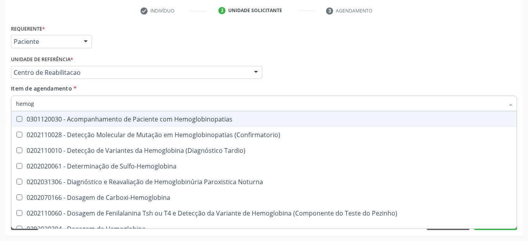
type input "hemo"
checkbox Completo "false"
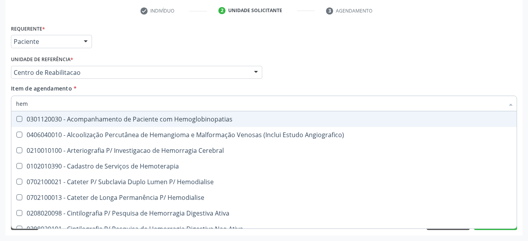
type input "he"
checkbox Completo "false"
checkbox Orgaos "true"
type input "h"
checkbox Orgaos "false"
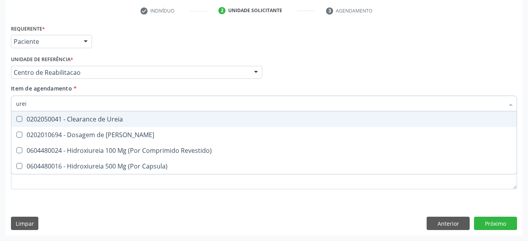
type input "ureia"
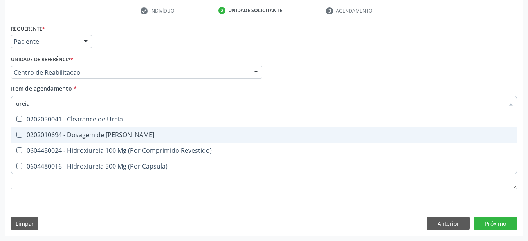
click at [52, 127] on span "0202010694 - Dosagem de [PERSON_NAME]" at bounding box center [263, 135] width 505 height 16
checkbox Ureia "true"
type input "ure"
checkbox Ureia "false"
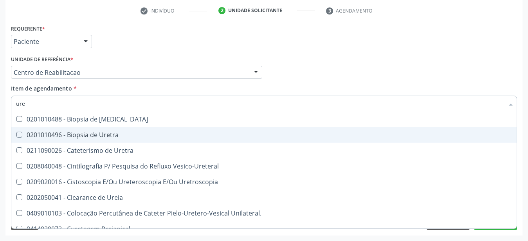
type input "ur"
checkbox Ureia "false"
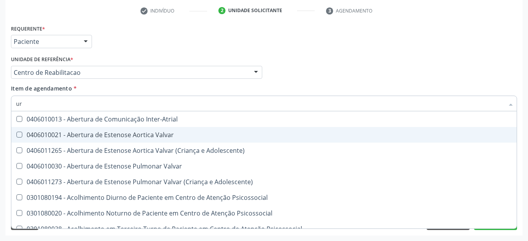
type input "u"
checkbox Ureia "false"
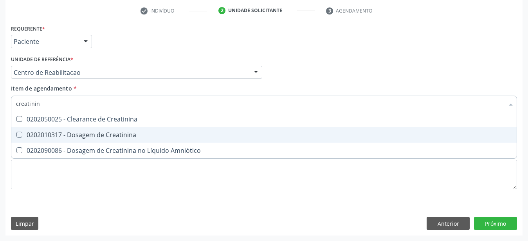
type input "creatinina"
click at [52, 127] on span "0202010317 - Dosagem de Creatinina" at bounding box center [263, 135] width 505 height 16
checkbox Creatinina "true"
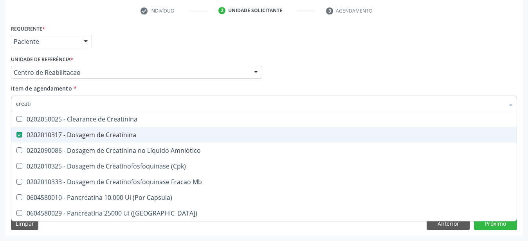
type input "creat"
checkbox Creatinina "false"
checkbox \(Cpk\) "true"
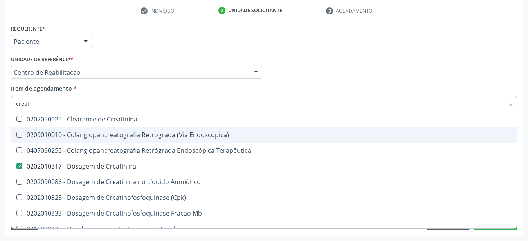
type input "crea"
checkbox Creatinina "false"
checkbox Mb "true"
type input "cre"
checkbox Mb "false"
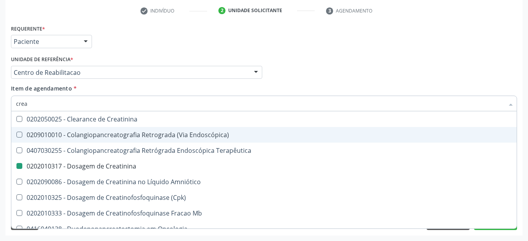
checkbox Oncologia "true"
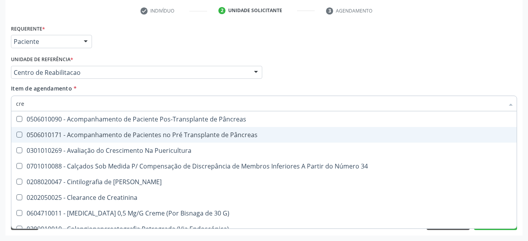
type input "cr"
checkbox Creatinina "false"
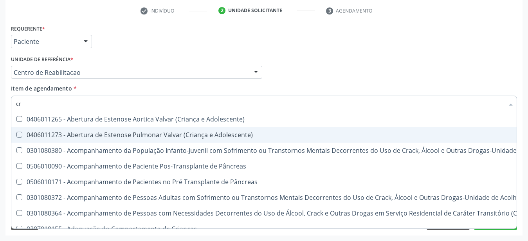
type input "c"
checkbox Creatinina "false"
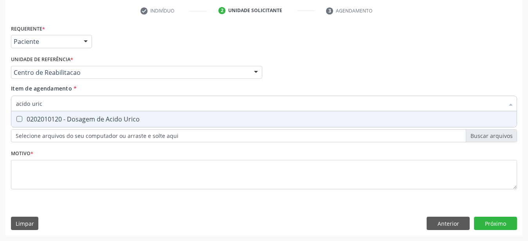
type input "acido urico"
click at [50, 117] on span "0202010120 - Dosagem de Acido Urico" at bounding box center [263, 119] width 505 height 16
checkbox Urico "true"
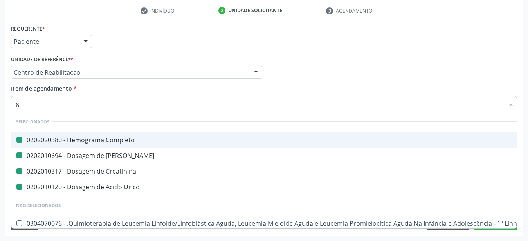
type input "gl"
checkbox Completo "false"
checkbox Ureia "false"
checkbox Creatinina "false"
checkbox Urico "false"
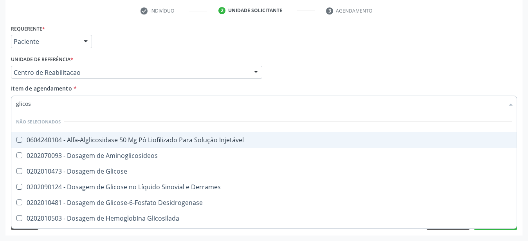
type input "glicose"
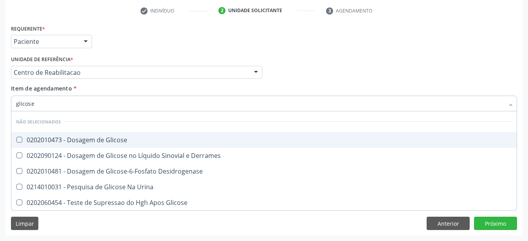
click at [68, 132] on span "0202010473 - Dosagem de Glicose" at bounding box center [263, 140] width 505 height 16
checkbox Glicose "true"
type input "glicos"
checkbox Glicose "false"
checkbox Desidrogenase "true"
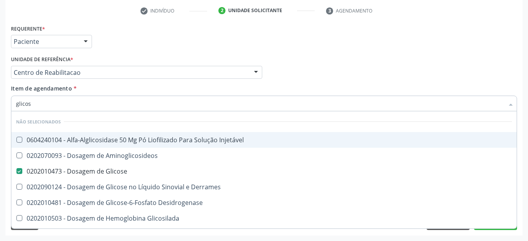
type input "glicosi"
checkbox Glicose "false"
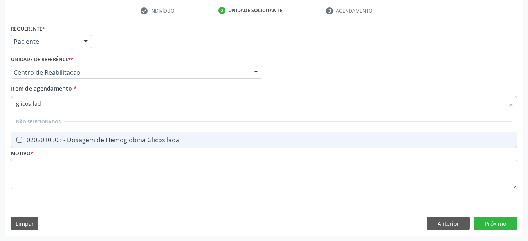
type input "glicosilada"
click at [68, 136] on div "0202010503 - Dosagem de Hemoglobina Glicosilada" at bounding box center [264, 139] width 496 height 6
checkbox Glicosilada "true"
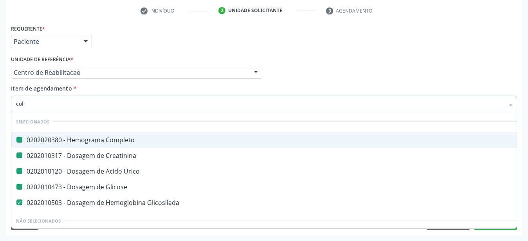
type input "cole"
checkbox Completo "false"
checkbox Creatinina "false"
checkbox Urico "false"
checkbox Glicose "false"
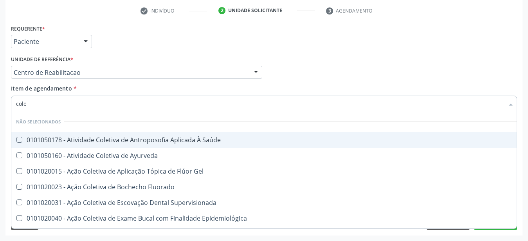
type input "coles"
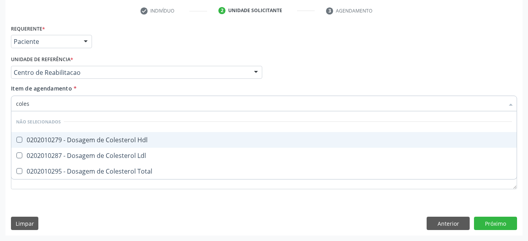
click at [98, 140] on span "0202010279 - Dosagem de Colesterol Hdl" at bounding box center [263, 140] width 505 height 16
checkbox Hdl "true"
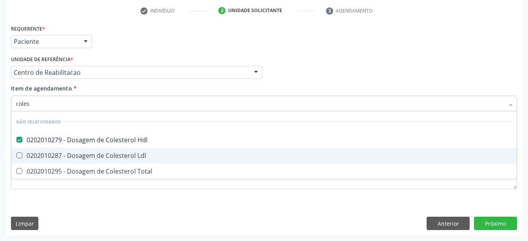
click at [102, 152] on div "0202010287 - Dosagem de Colesterol Ldl" at bounding box center [264, 155] width 496 height 6
checkbox Ldl "true"
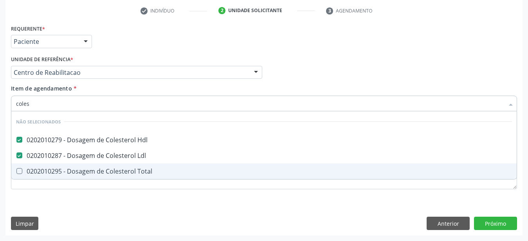
click at [98, 168] on div "0202010295 - Dosagem de Colesterol Total" at bounding box center [264, 171] width 496 height 6
checkbox Total "true"
type input "cole"
checkbox Hdl "false"
checkbox Ldl "false"
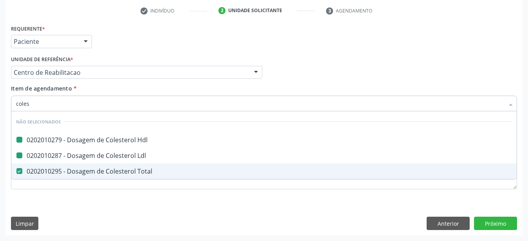
checkbox Total "false"
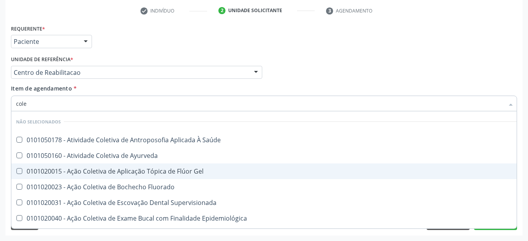
type input "col"
checkbox Hdl "false"
checkbox Ldl "false"
checkbox Total "false"
type input "co"
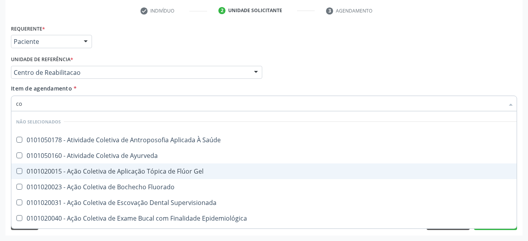
checkbox Saúde "true"
checkbox Ayurveda "true"
checkbox Gel "true"
checkbox Fluorado "true"
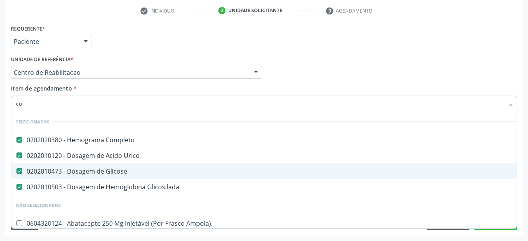
type input "c"
checkbox Hdl "false"
checkbox Ldl "false"
checkbox Total "false"
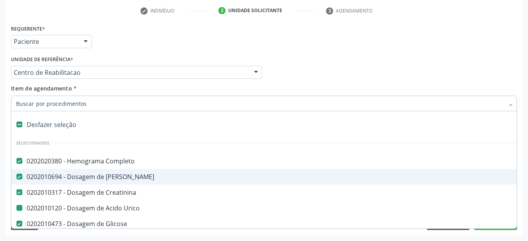
type input "t"
checkbox Urico "false"
checkbox Glicosilada "false"
checkbox Glicose "false"
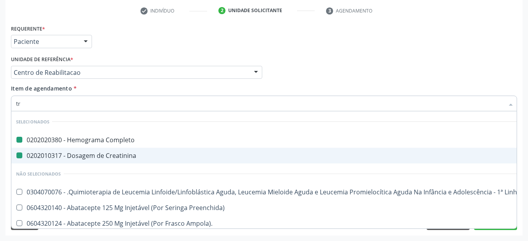
type input "tri"
checkbox Completo "false"
checkbox Creatinina "false"
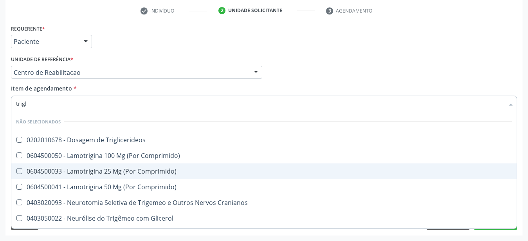
type input "trigli"
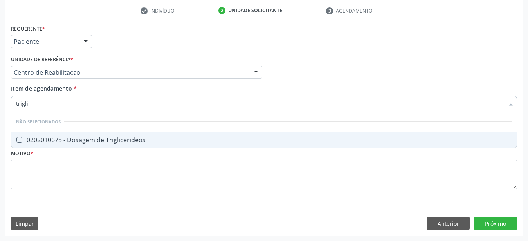
click at [98, 136] on div "0202010678 - Dosagem de Triglicerideos" at bounding box center [264, 139] width 496 height 6
checkbox Triglicerideos "true"
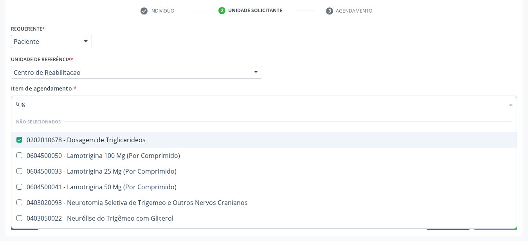
type input "tri"
checkbox Triglicerideos "false"
type input "t"
checkbox Triglicerideos "true"
checkbox Comprimido\) "true"
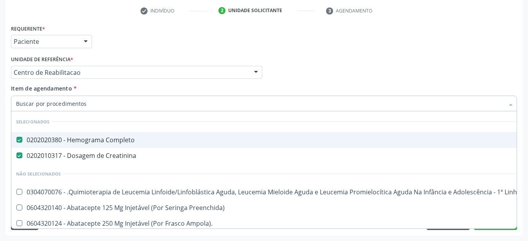
checkbox Manutenção "true"
checkbox Preenchida\) "true"
checkbox Ampola\)\ "true"
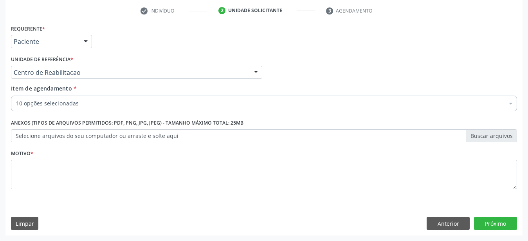
checkbox Ldl "true"
checkbox Total "true"
checkbox Triglicerideos "true"
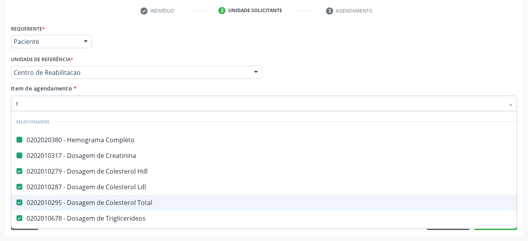
type input "tg"
checkbox Completo "false"
checkbox Creatinina "false"
type input "tgo"
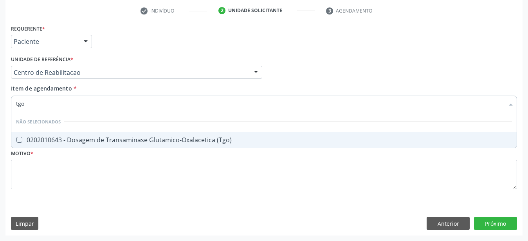
click at [59, 136] on div "0202010643 - Dosagem de Transaminase Glutamico-Oxalacetica (Tgo)" at bounding box center [264, 139] width 496 height 6
checkbox \(Tgo\) "true"
type input "tgp"
click at [57, 136] on div "0202010651 - Dosagem de Transaminase Glutamico-Piruvica (Tgp)" at bounding box center [264, 139] width 496 height 6
checkbox \(Tgp\) "true"
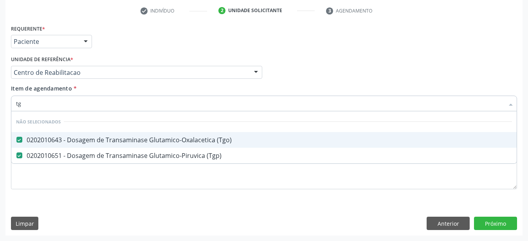
type input "t"
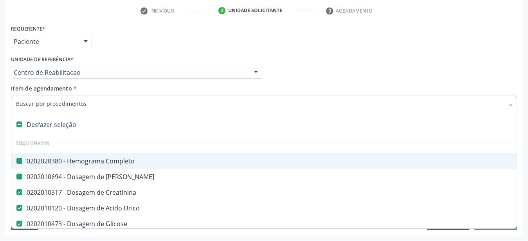
type input "f"
checkbox Completo "false"
checkbox Ureia "false"
checkbox Creatinina "false"
checkbox Urico "false"
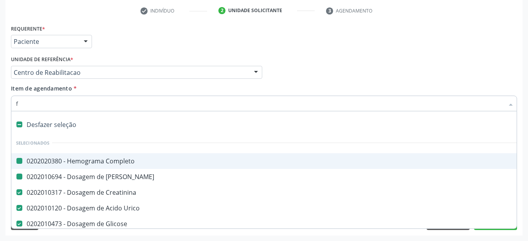
checkbox Glicose "false"
checkbox Glicosilada "false"
checkbox Hdl "false"
checkbox Ldl "false"
checkbox Total "false"
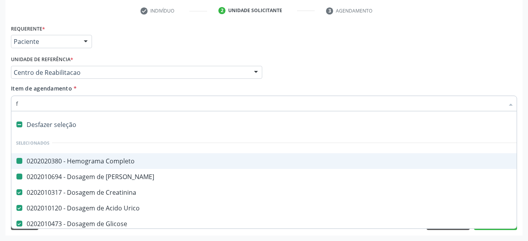
checkbox Triglicerideos "false"
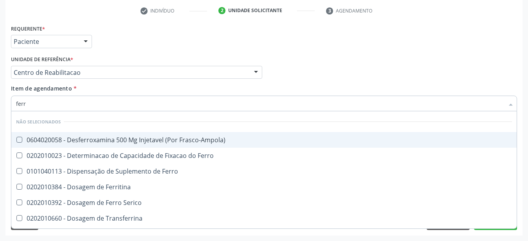
type input "ferro"
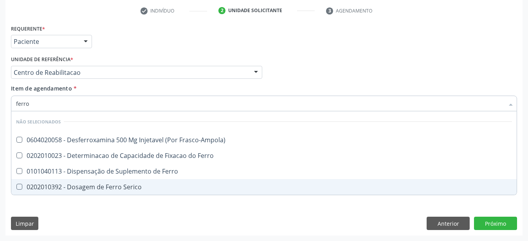
click at [66, 179] on span "0202010392 - Dosagem de Ferro Serico" at bounding box center [263, 187] width 505 height 16
checkbox Serico "true"
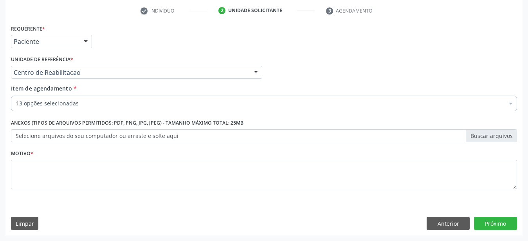
checkbox Completo "true"
checkbox Ureia "true"
checkbox Creatinina "true"
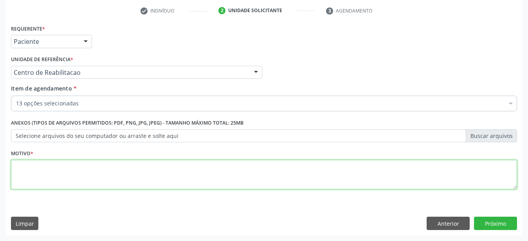
click at [55, 172] on textarea at bounding box center [264, 175] width 506 height 30
type textarea "..."
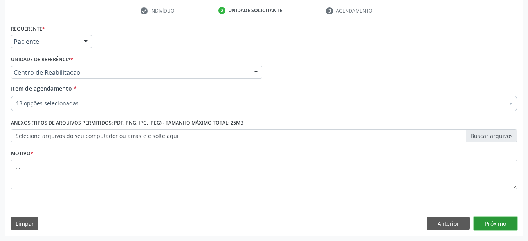
click at [487, 224] on button "Próximo" at bounding box center [495, 222] width 43 height 13
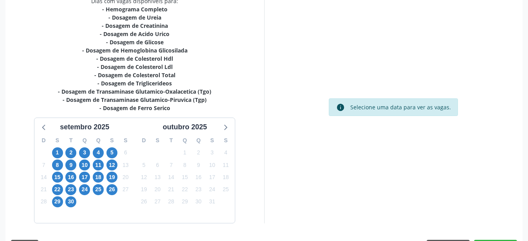
scroll to position [198, 0]
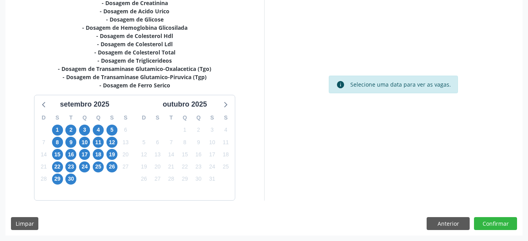
click at [52, 156] on div "15" at bounding box center [57, 154] width 14 height 12
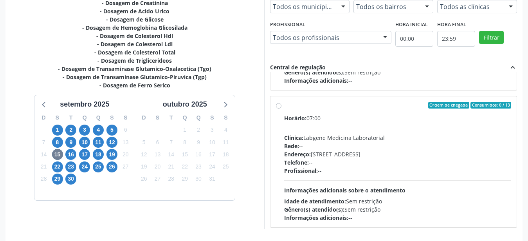
scroll to position [134, 0]
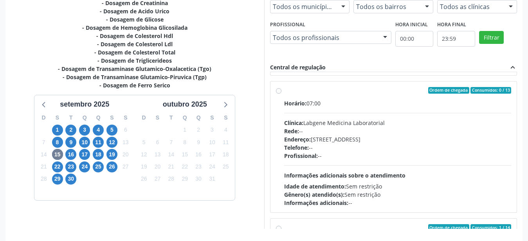
click at [275, 90] on div "Ordem de chegada Consumidos: 0 / 13 Horário: 07:00 Clínica: Labgene Medicina La…" at bounding box center [393, 146] width 246 height 131
radio input "true"
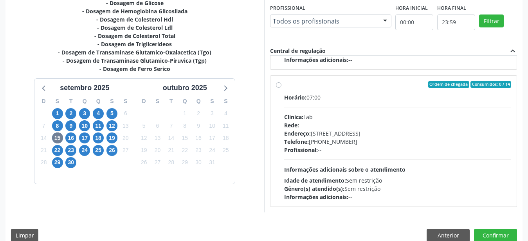
scroll to position [226, 0]
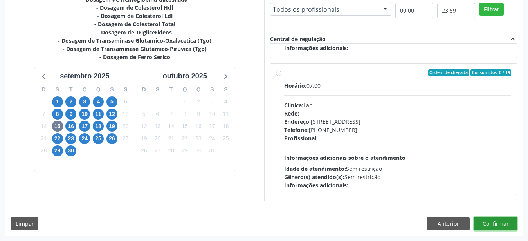
click at [509, 221] on button "Confirmar" at bounding box center [495, 223] width 43 height 13
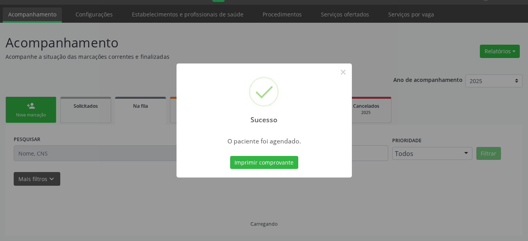
scroll to position [20, 0]
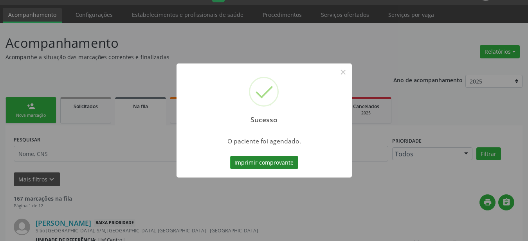
click at [271, 162] on button "Imprimir comprovante" at bounding box center [264, 162] width 68 height 13
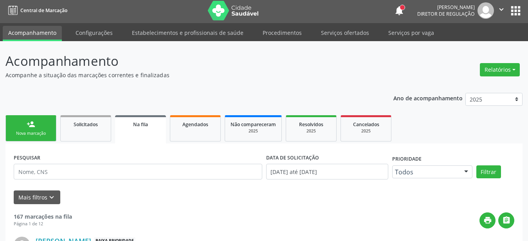
scroll to position [0, 0]
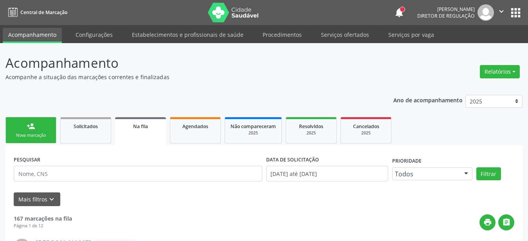
drag, startPoint x: 517, startPoint y: 7, endPoint x: 512, endPoint y: 17, distance: 11.0
click at [516, 7] on button "apps" at bounding box center [515, 13] width 14 height 14
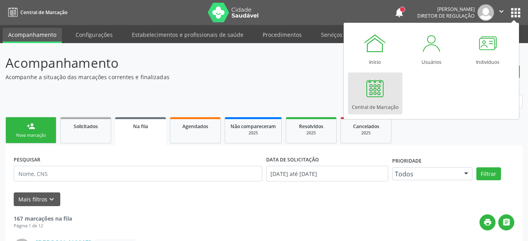
click at [384, 94] on div at bounding box center [374, 87] width 23 height 23
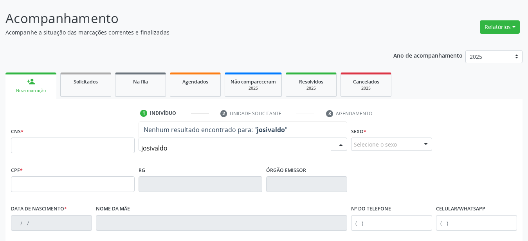
scroll to position [80, 0]
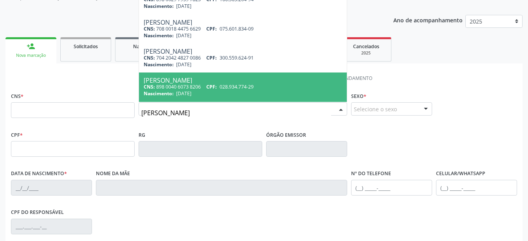
type input "[PERSON_NAME]"
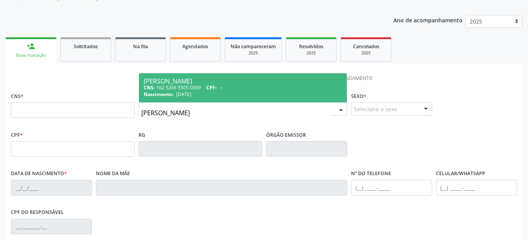
click at [269, 91] on div "Nascimento: 23/07/1980" at bounding box center [243, 94] width 198 height 7
type input "162 5266 9505 0009"
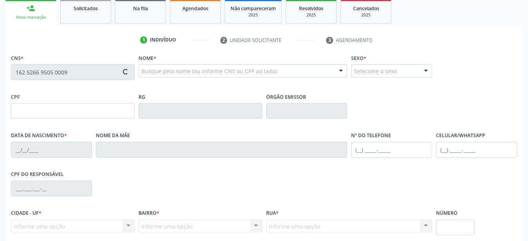
type input "23/07/1980"
type input "Maria do Carmo de Sena"
type input "(87) 99999-9999"
type input "184"
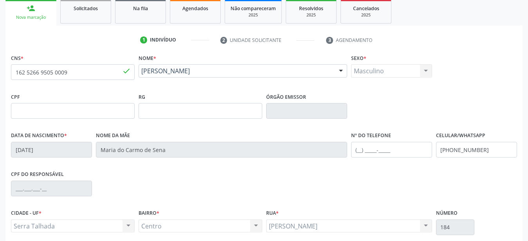
scroll to position [160, 0]
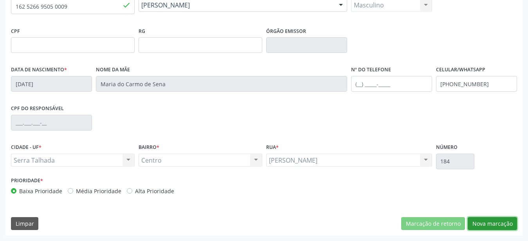
click at [498, 224] on button "Nova marcação" at bounding box center [491, 223] width 49 height 13
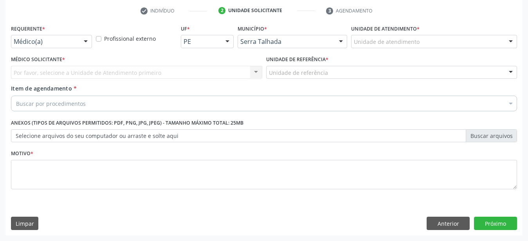
scroll to position [153, 0]
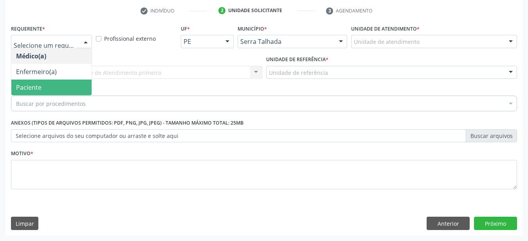
click at [41, 79] on span "Paciente" at bounding box center [51, 87] width 80 height 16
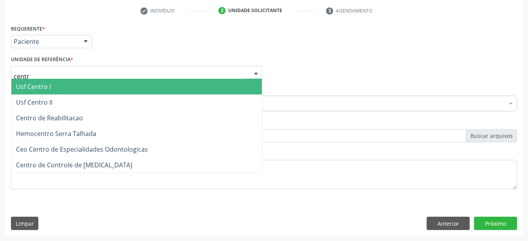
type input "centro"
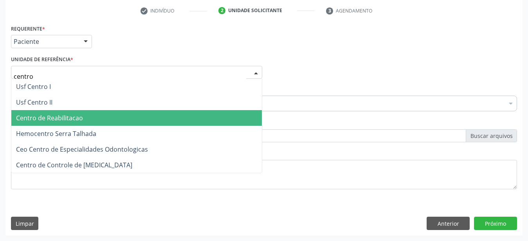
click at [41, 113] on span "Centro de Reabilitacao" at bounding box center [49, 117] width 67 height 9
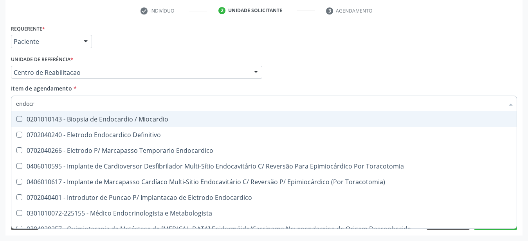
type input "endocri"
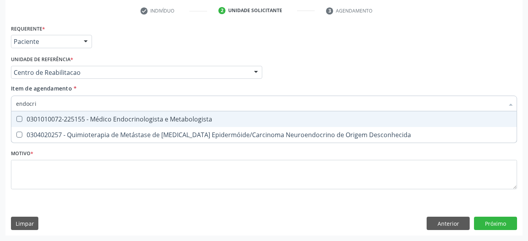
click at [33, 116] on div "0301010072-225155 - Médico Endocrinologista e Metabologista" at bounding box center [264, 119] width 496 height 6
checkbox Metabologista "true"
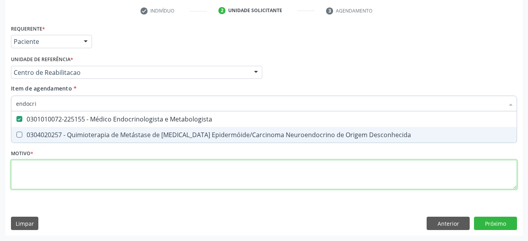
click at [31, 165] on textarea at bounding box center [264, 175] width 506 height 30
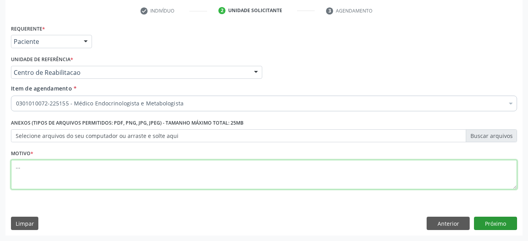
type textarea "..."
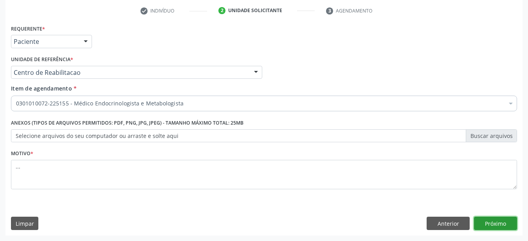
click at [506, 226] on button "Próximo" at bounding box center [495, 222] width 43 height 13
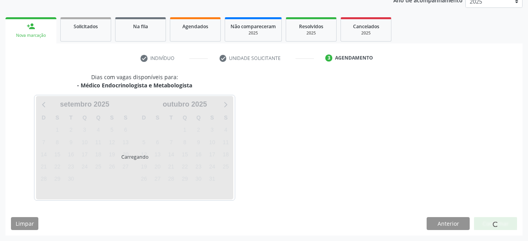
scroll to position [100, 0]
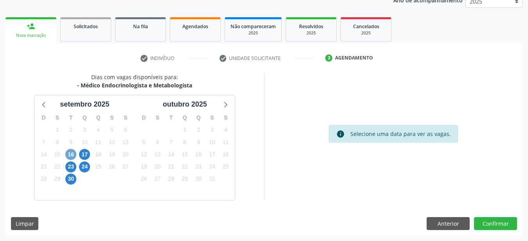
click at [68, 153] on span "16" at bounding box center [70, 154] width 11 height 11
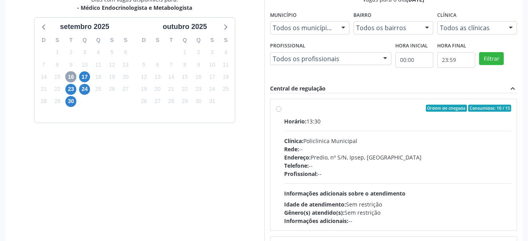
scroll to position [180, 0]
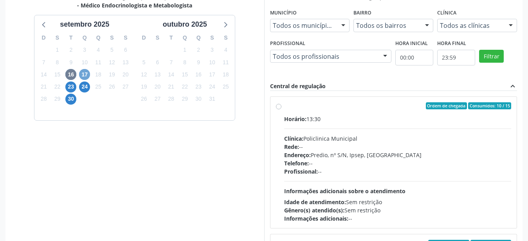
click at [81, 74] on span "17" at bounding box center [84, 74] width 11 height 11
click at [281, 102] on div "Ordem de chegada Consumidos: 13 / 25 Horário: 13:00 Clínica: Policlinica Munici…" at bounding box center [393, 162] width 235 height 120
radio input "true"
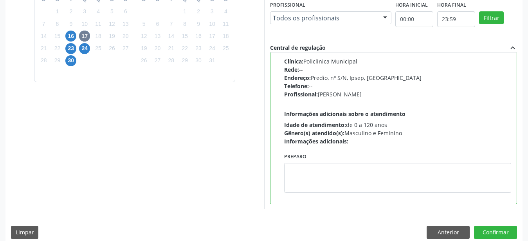
scroll to position [219, 0]
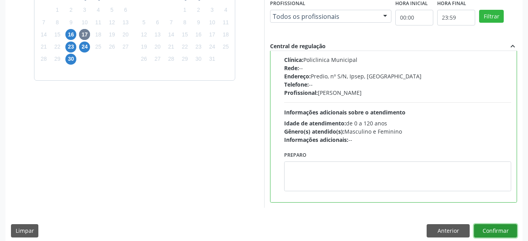
click at [510, 232] on button "Confirmar" at bounding box center [495, 230] width 43 height 13
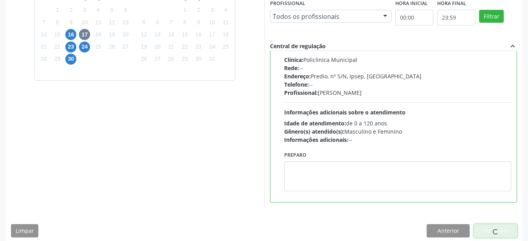
scroll to position [20, 0]
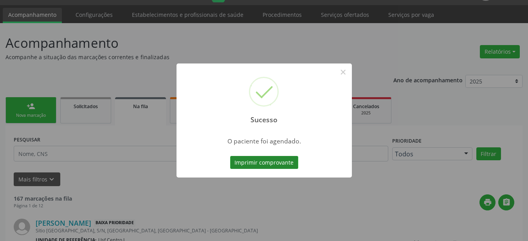
click at [289, 162] on button "Imprimir comprovante" at bounding box center [264, 162] width 68 height 13
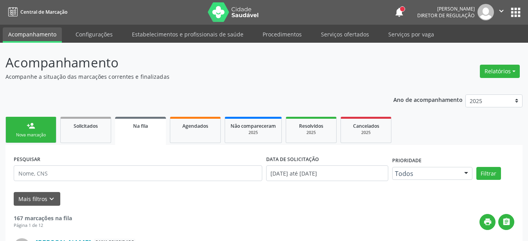
scroll to position [0, 0]
click at [521, 6] on button "apps" at bounding box center [515, 13] width 14 height 14
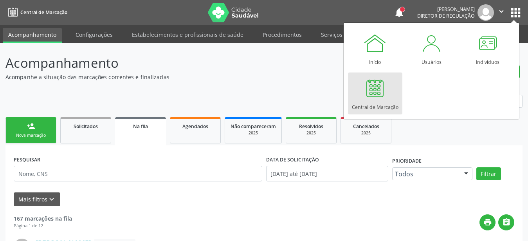
click at [378, 93] on div at bounding box center [374, 87] width 23 height 23
